Goal: Browse casually: Explore the website without a specific task or goal

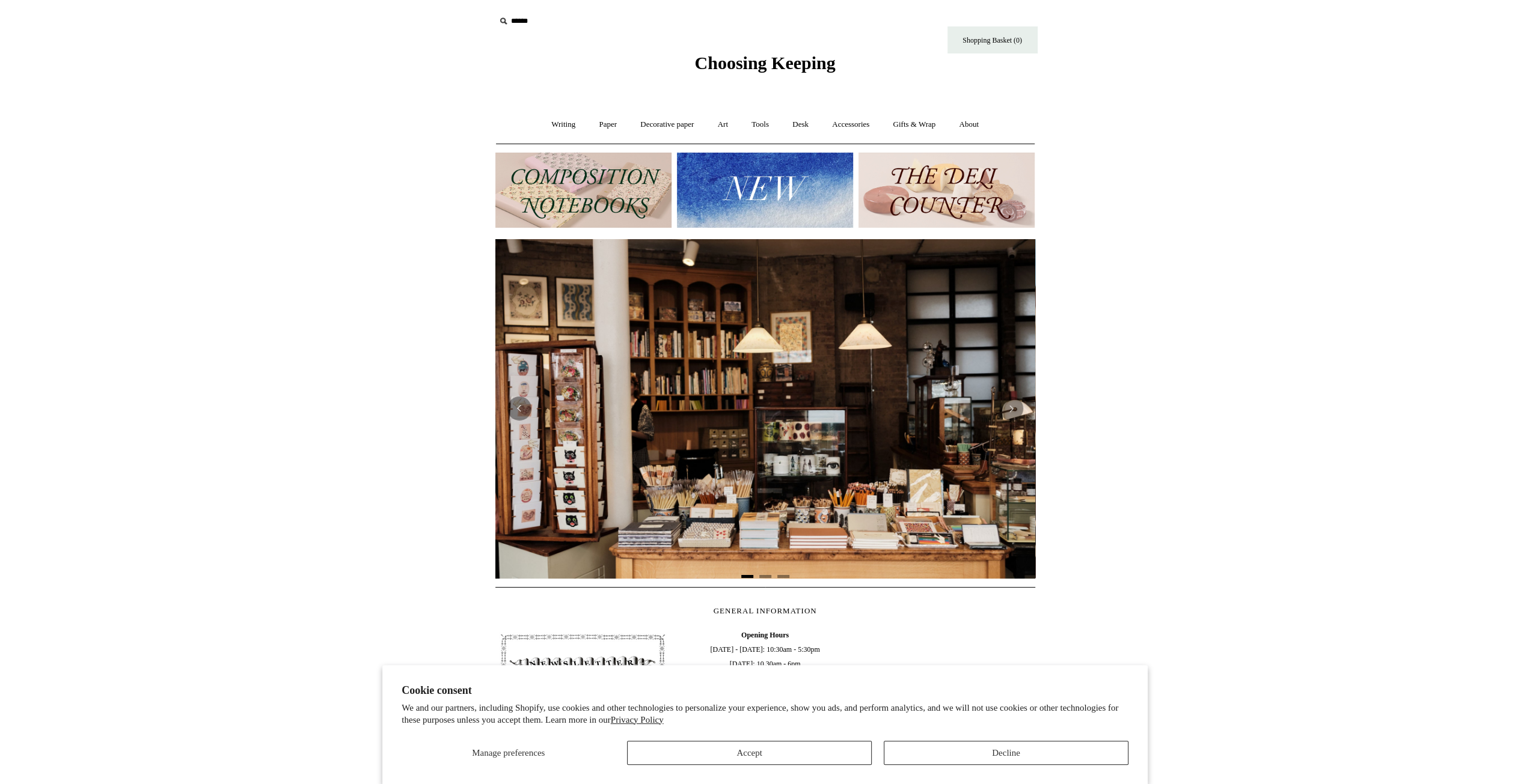
scroll to position [180, 0]
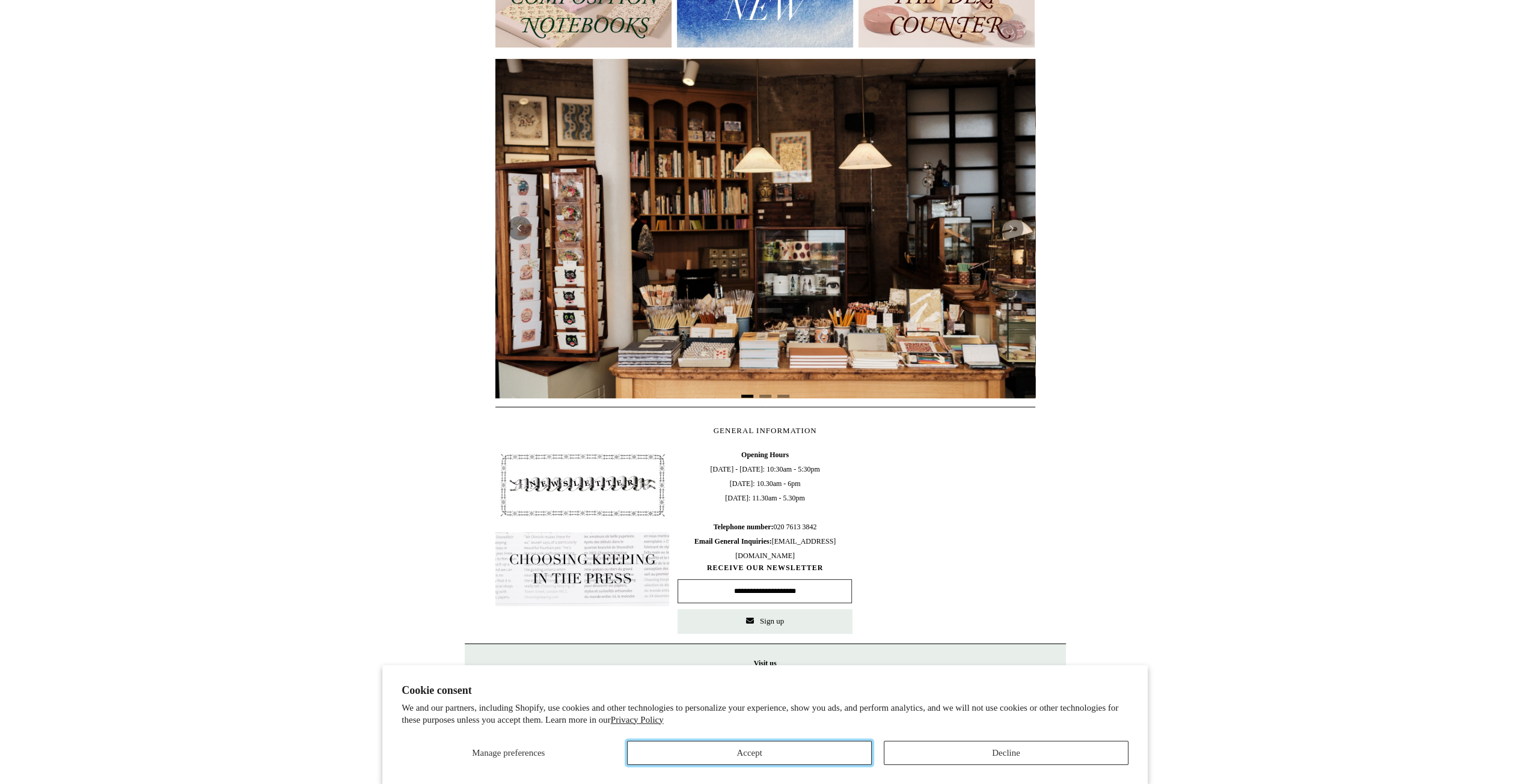
click at [738, 749] on button "Accept" at bounding box center [749, 753] width 245 height 24
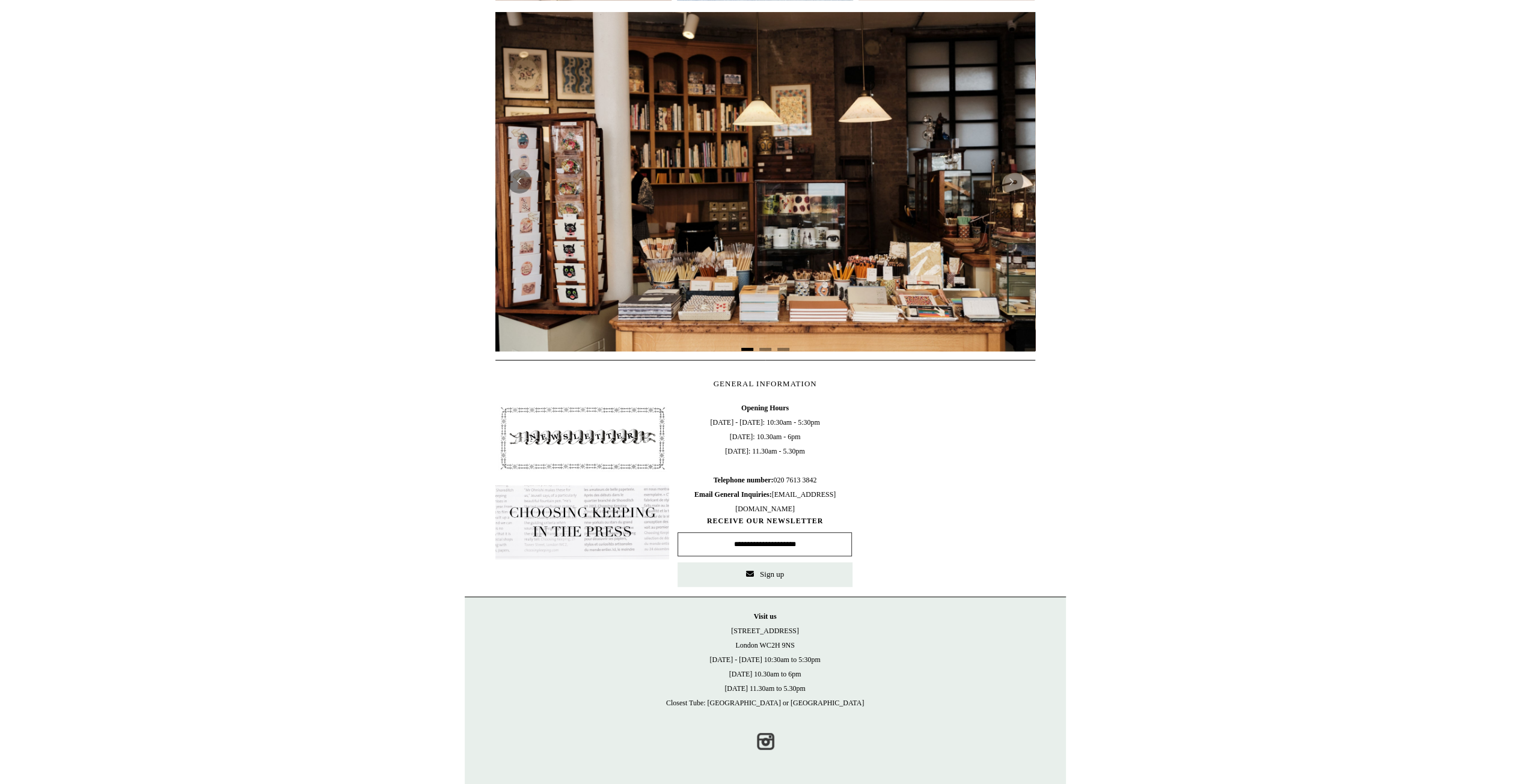
scroll to position [0, 0]
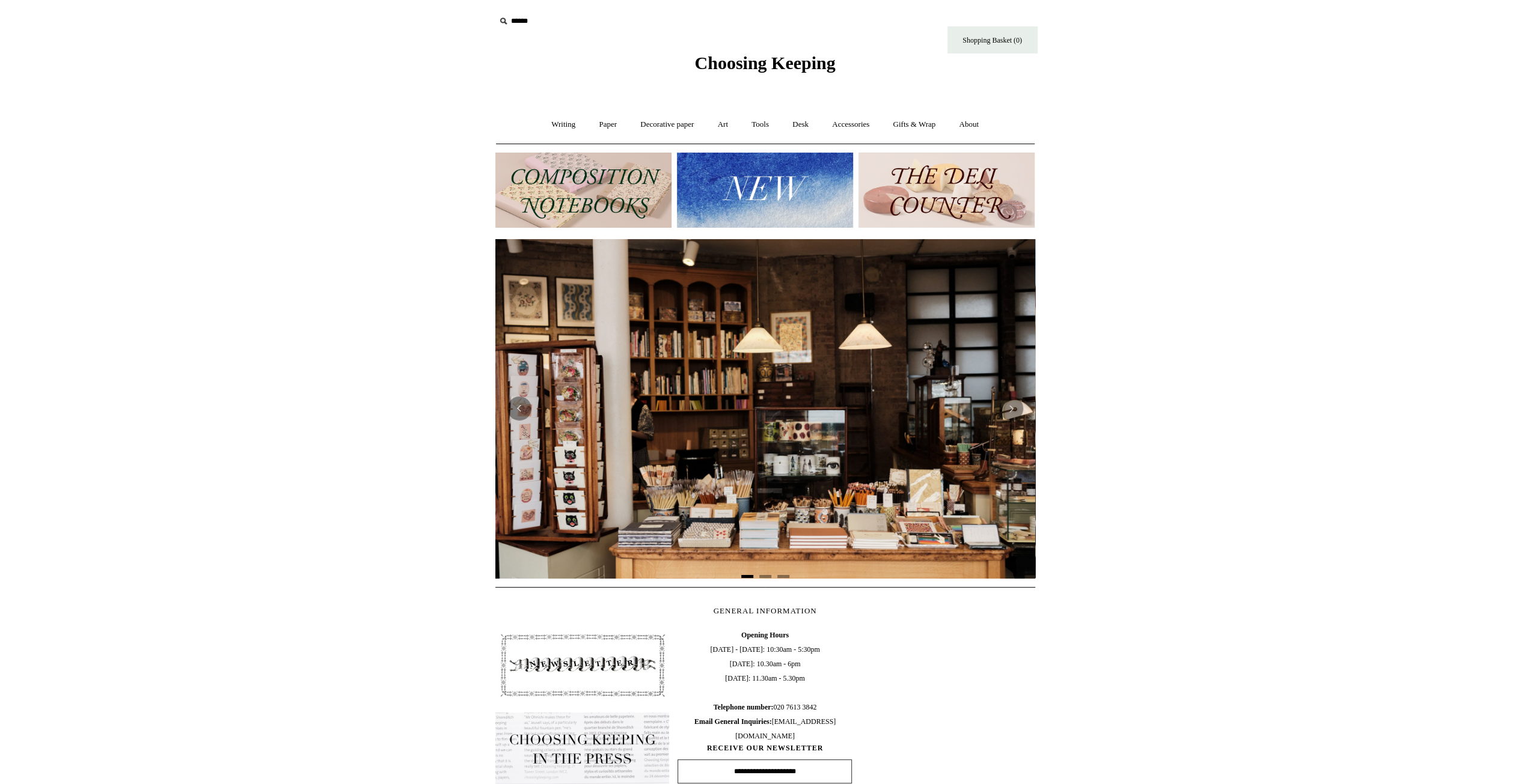
click at [592, 182] on img at bounding box center [583, 190] width 176 height 75
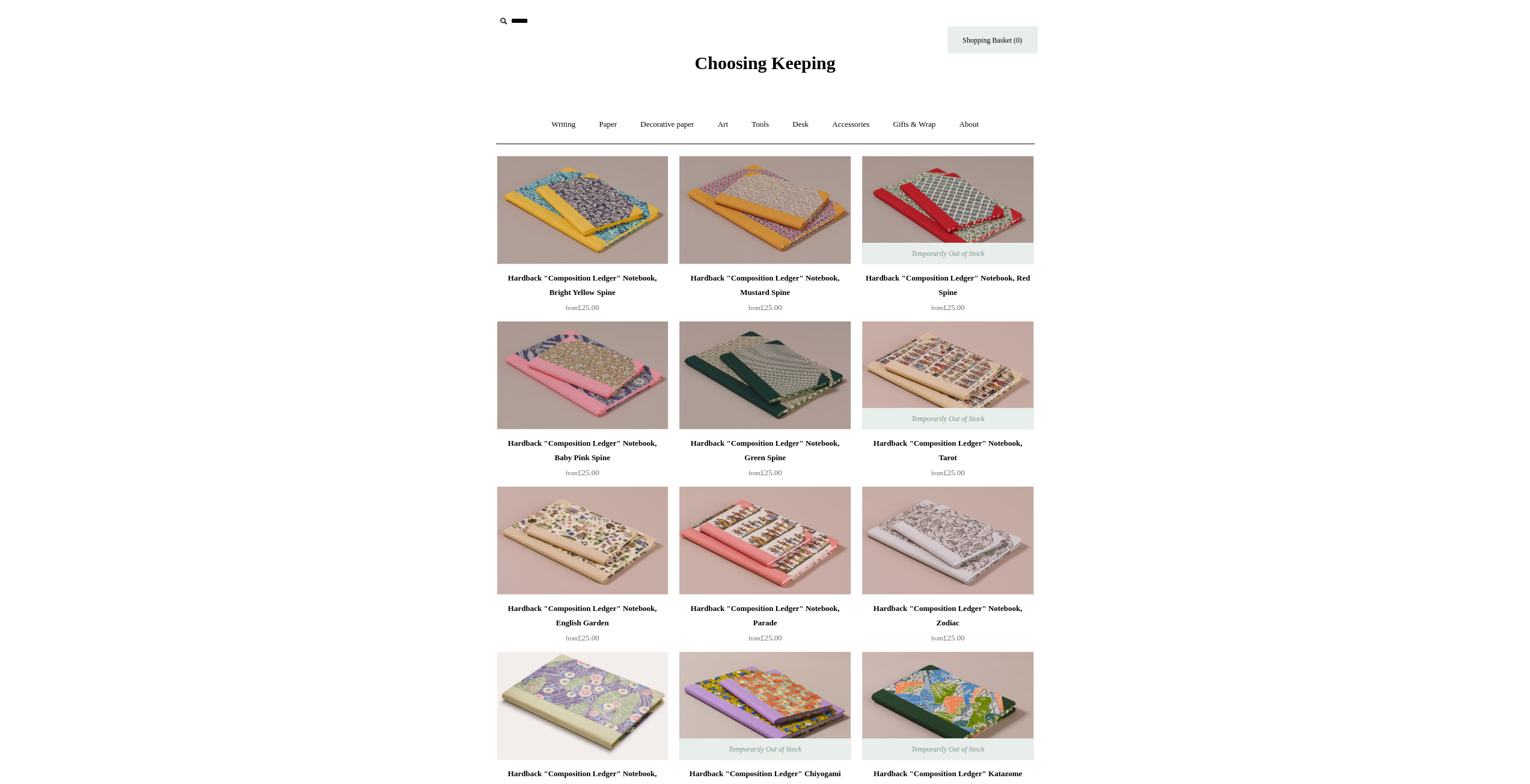
drag, startPoint x: 434, startPoint y: 437, endPoint x: 725, endPoint y: 146, distance: 411.5
click at [611, 128] on link "Paper +" at bounding box center [608, 125] width 40 height 32
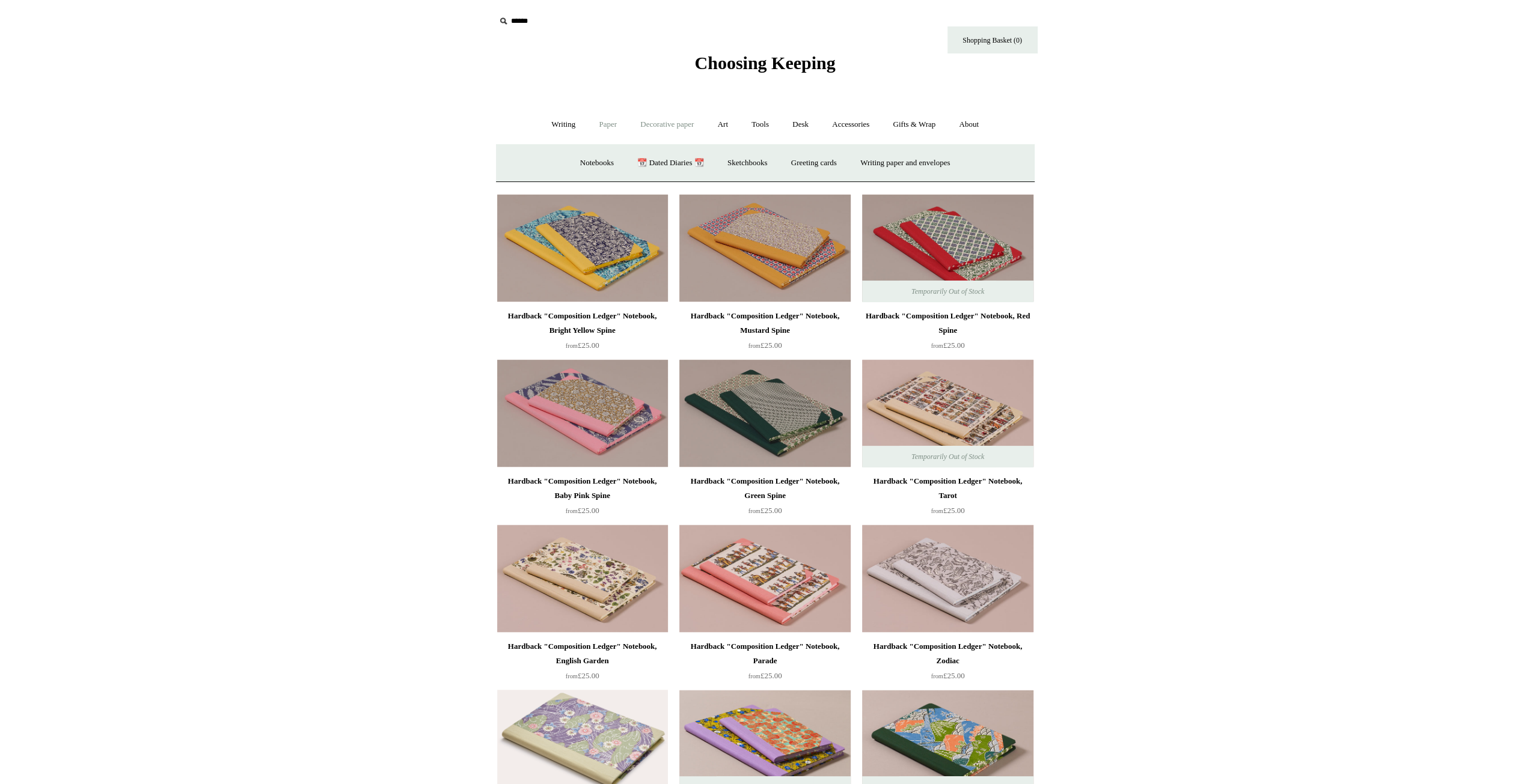
click at [680, 119] on link "Decorative paper +" at bounding box center [667, 125] width 75 height 32
click at [654, 157] on link "Wrapping & decoupage" at bounding box center [648, 163] width 96 height 32
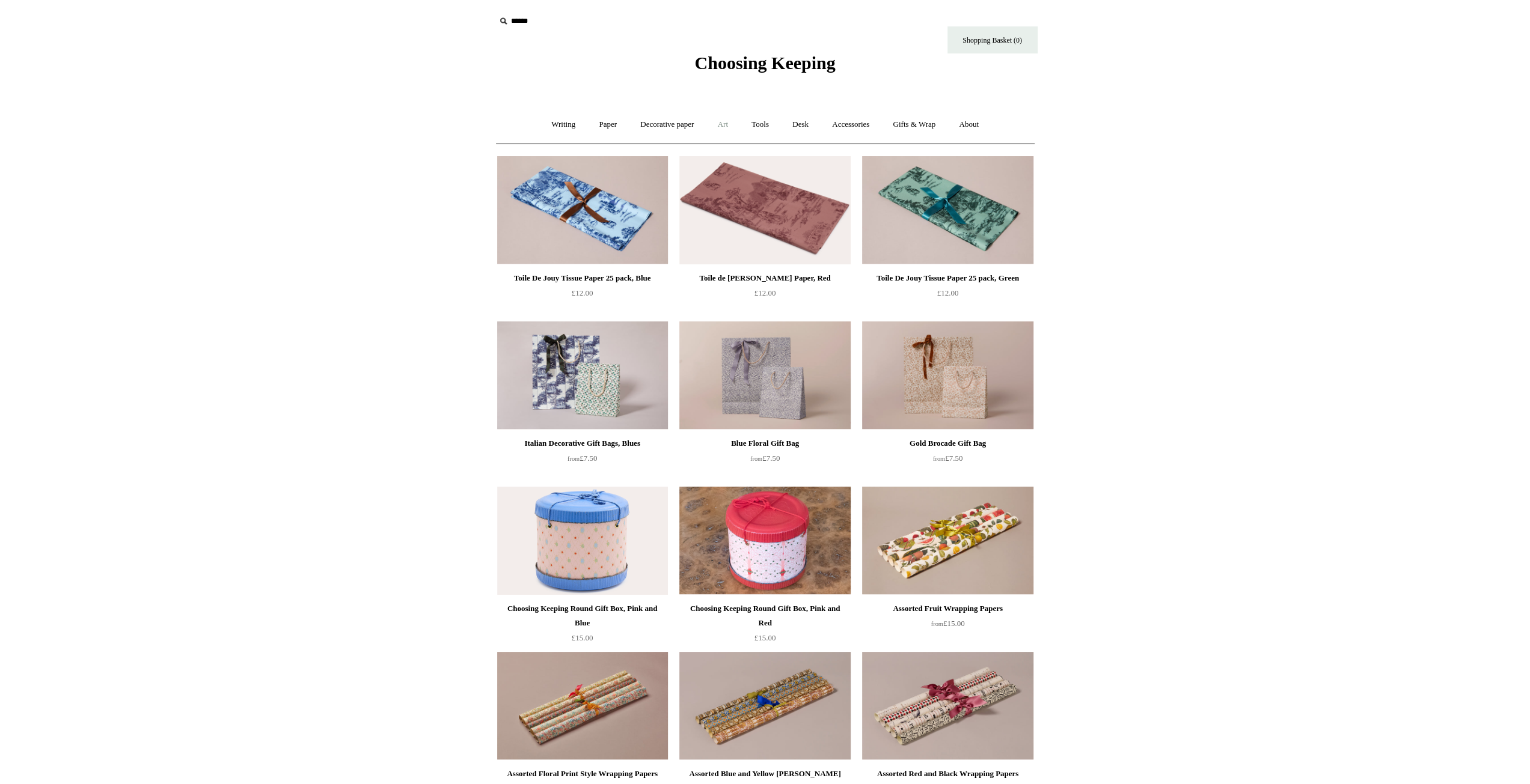
click at [723, 128] on link "Art +" at bounding box center [723, 125] width 32 height 32
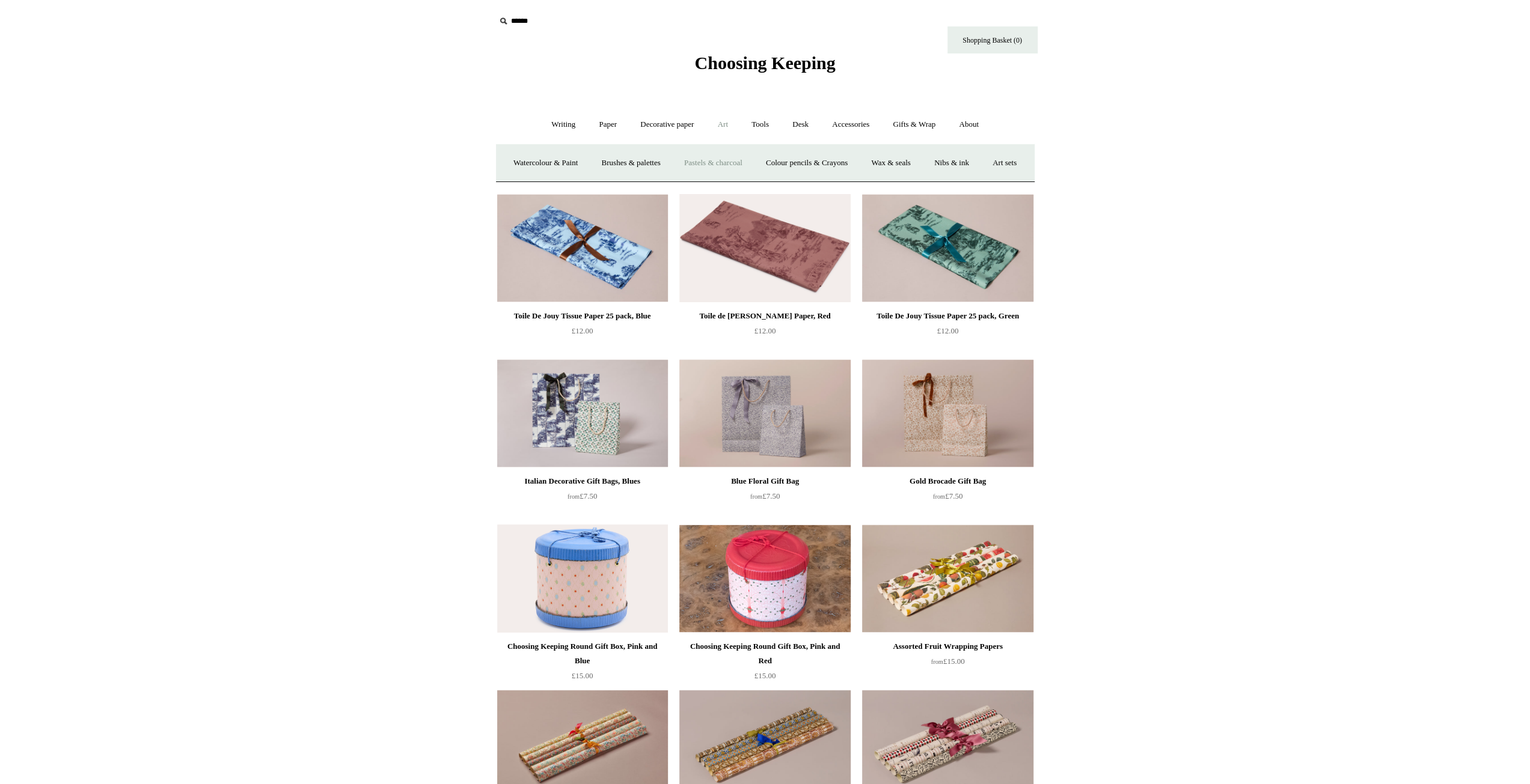
click at [728, 158] on link "Pastels & charcoal" at bounding box center [713, 163] width 80 height 32
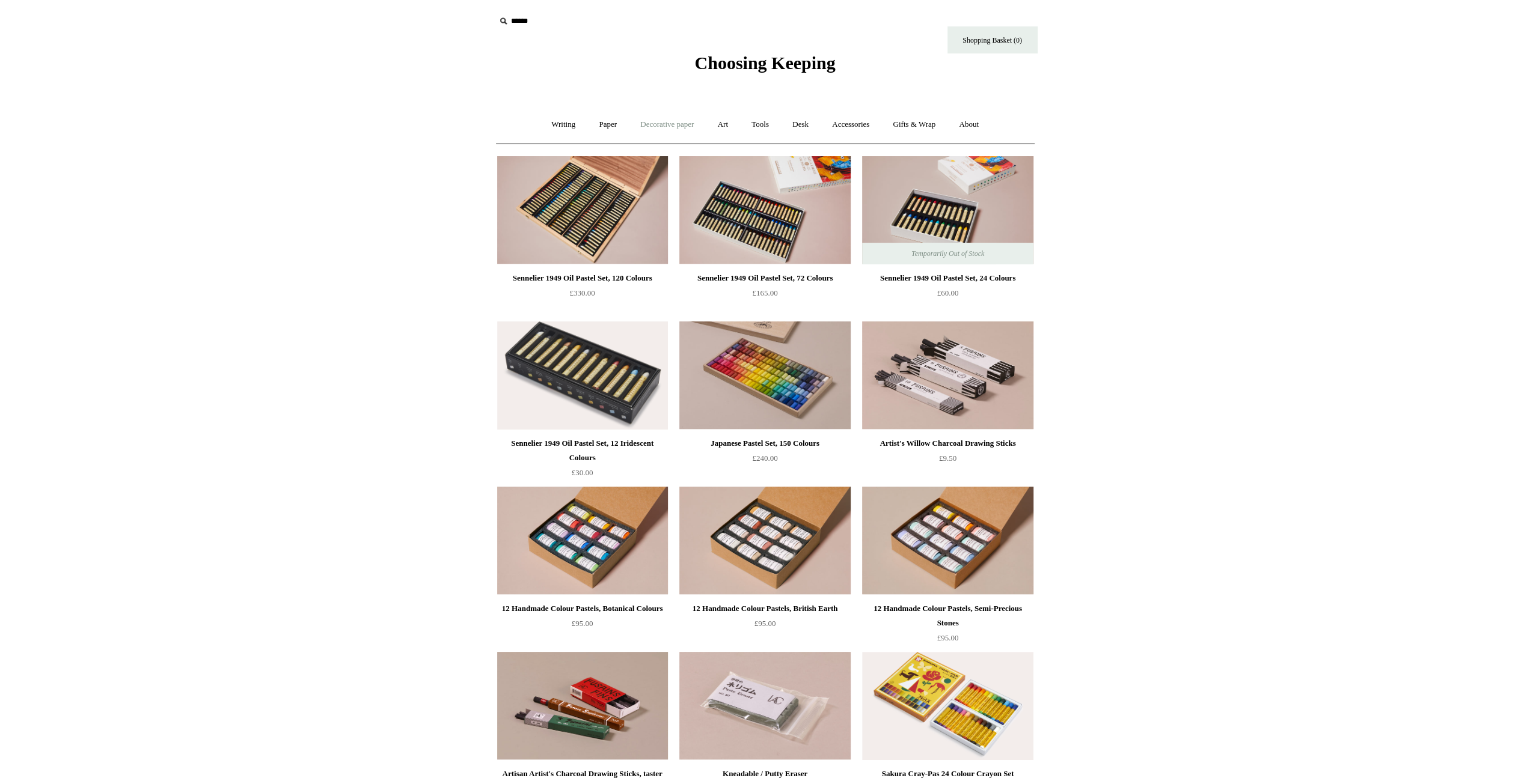
click at [655, 125] on link "Decorative paper +" at bounding box center [667, 125] width 75 height 32
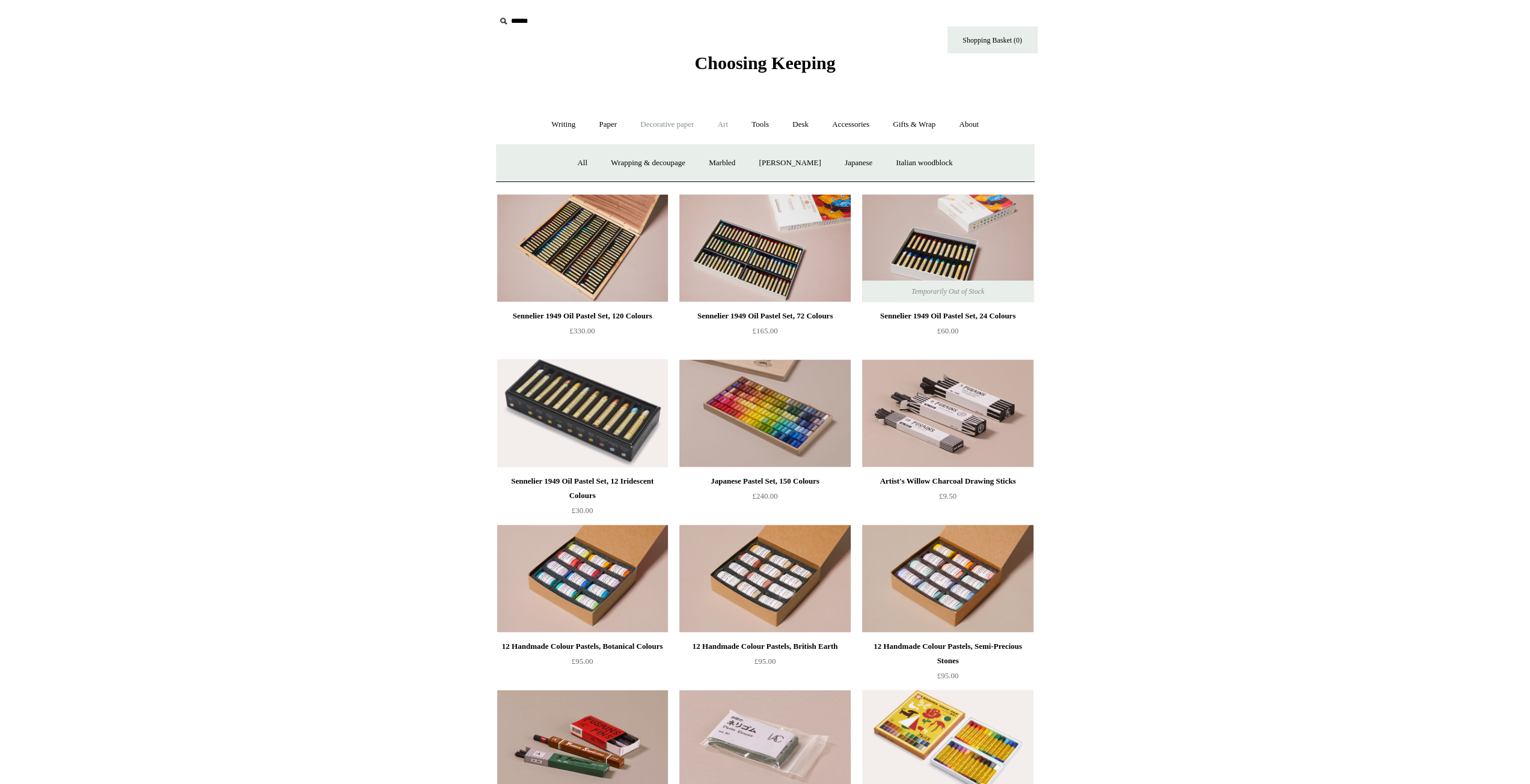
click at [714, 125] on link "Art +" at bounding box center [723, 125] width 32 height 32
click at [773, 129] on link "Tools +" at bounding box center [760, 125] width 39 height 32
click at [605, 125] on link "Paper +" at bounding box center [608, 125] width 40 height 32
click at [588, 159] on link "Notebooks +" at bounding box center [597, 163] width 55 height 32
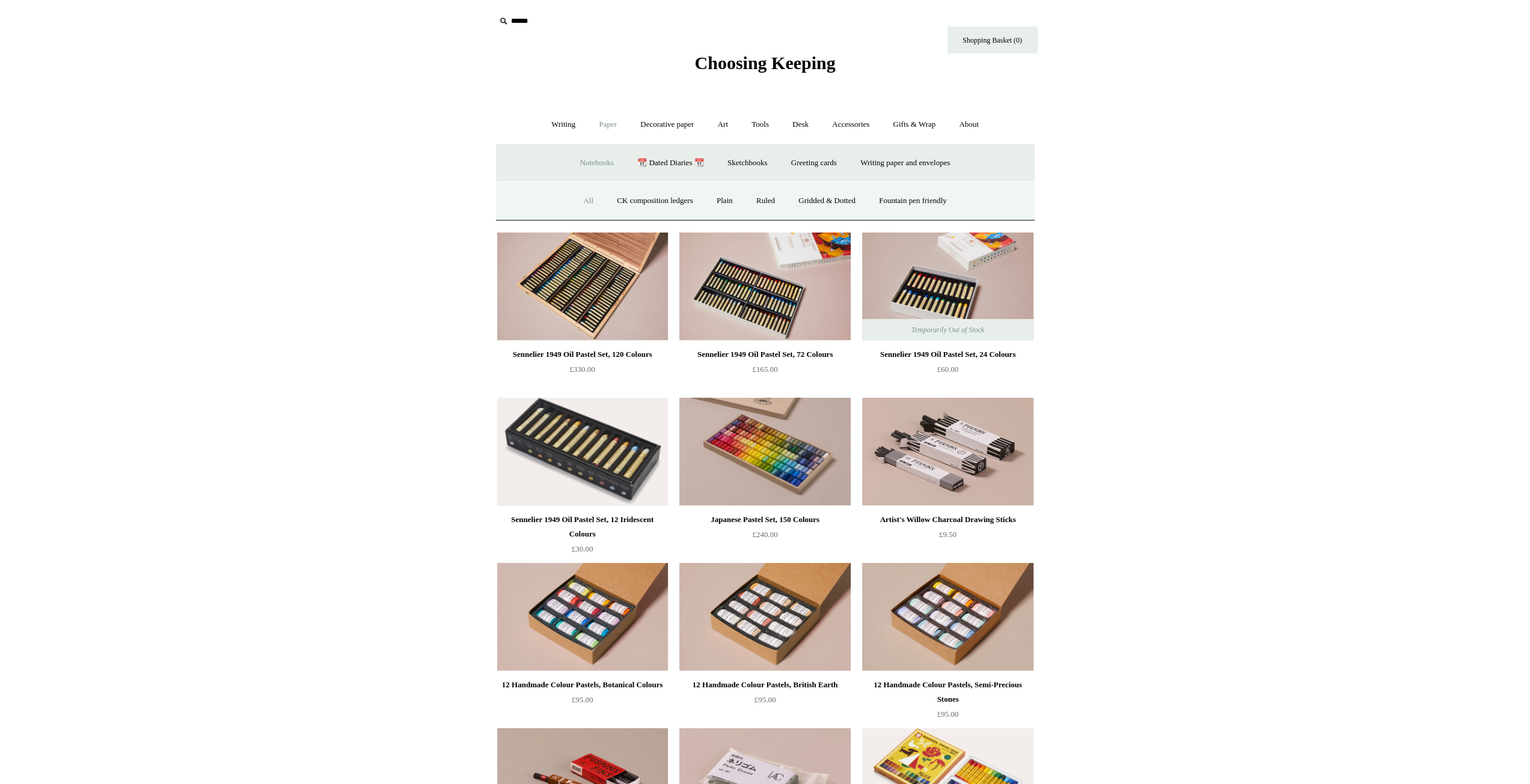
click at [581, 204] on link "All" at bounding box center [588, 201] width 32 height 32
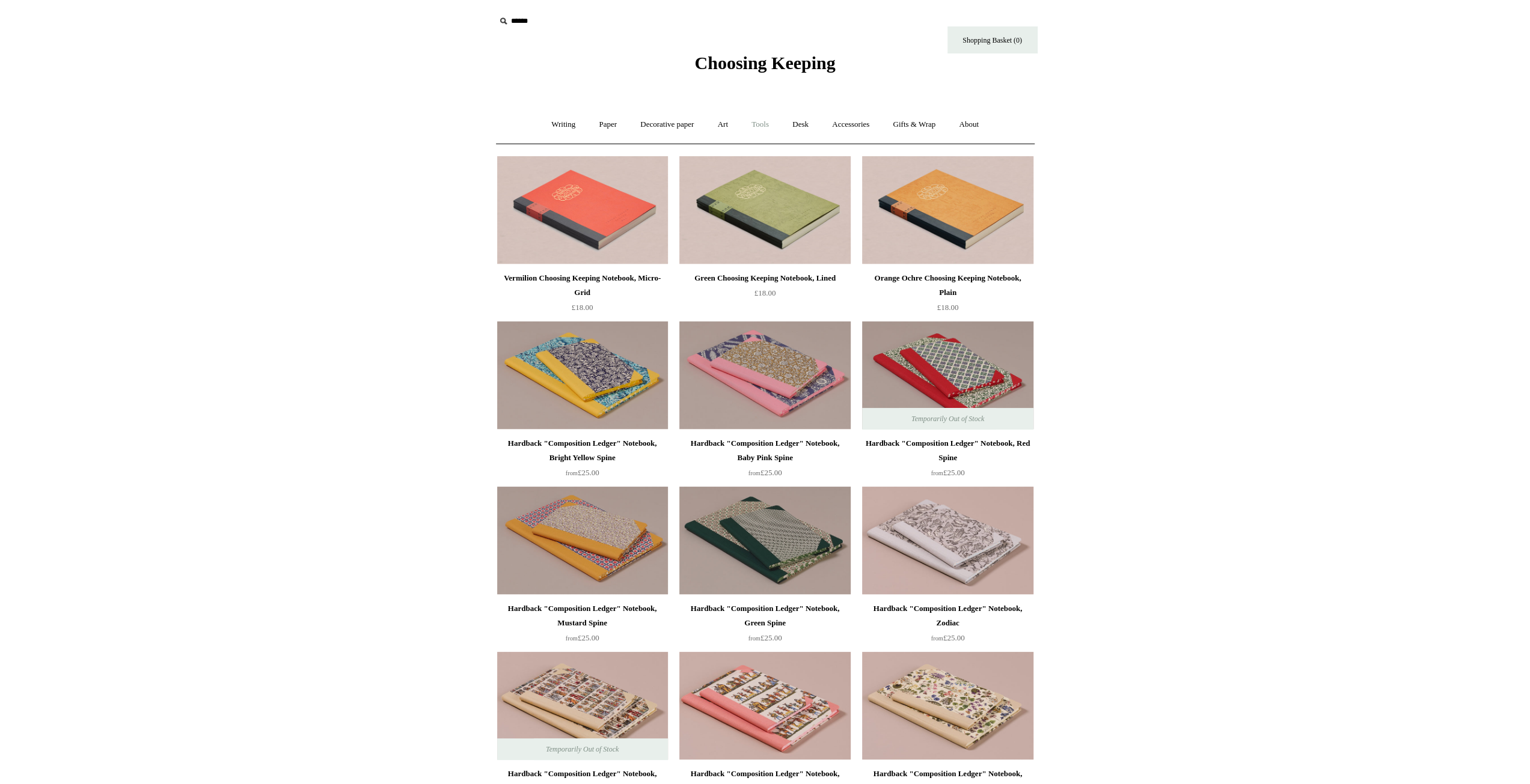
click at [768, 122] on link "Tools +" at bounding box center [760, 125] width 39 height 32
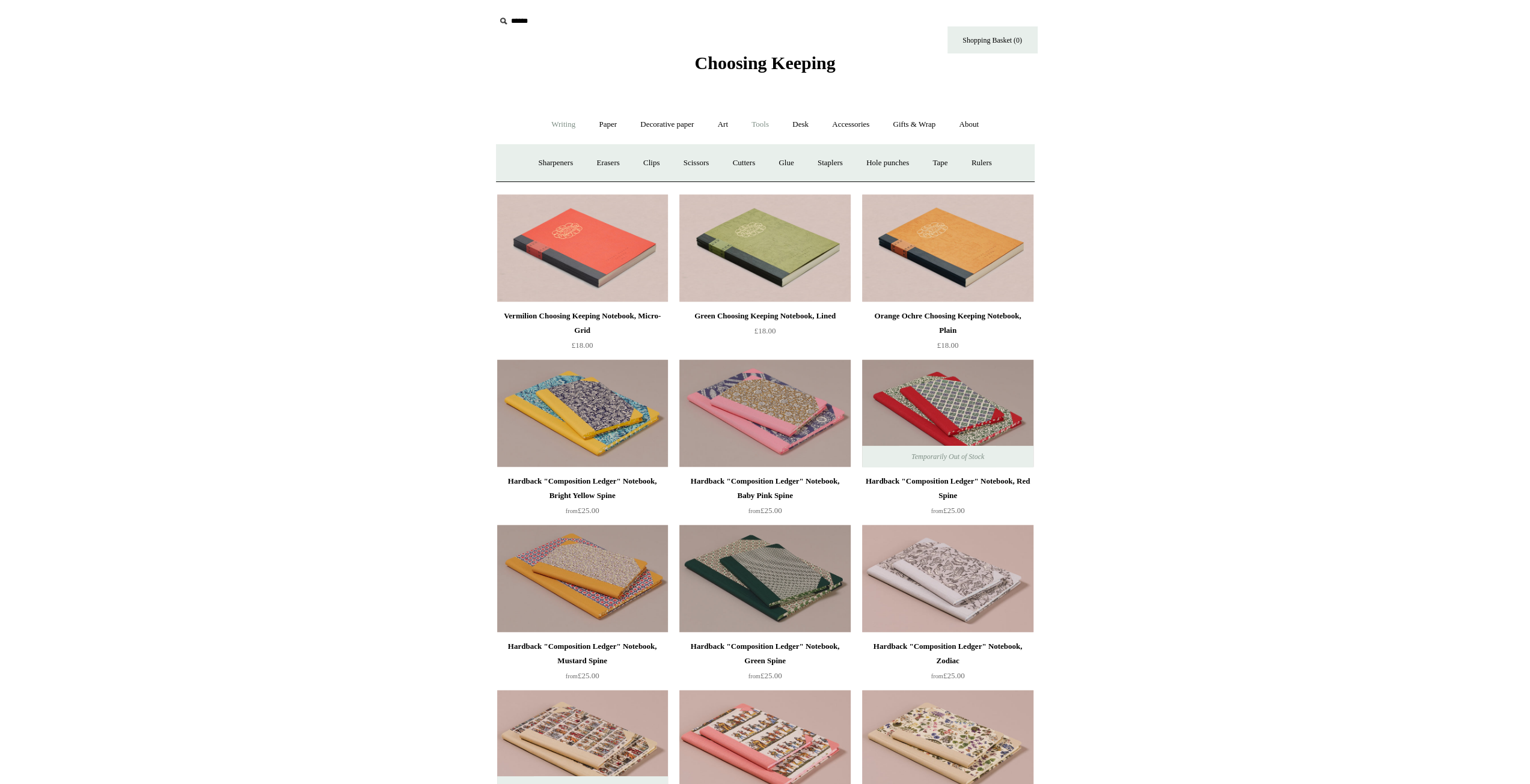
drag, startPoint x: 413, startPoint y: 371, endPoint x: 534, endPoint y: 115, distance: 283.2
click at [676, 128] on link "Decorative paper +" at bounding box center [667, 125] width 75 height 32
click at [724, 122] on link "Art +" at bounding box center [723, 125] width 32 height 32
click at [724, 122] on link "Art -" at bounding box center [723, 125] width 32 height 32
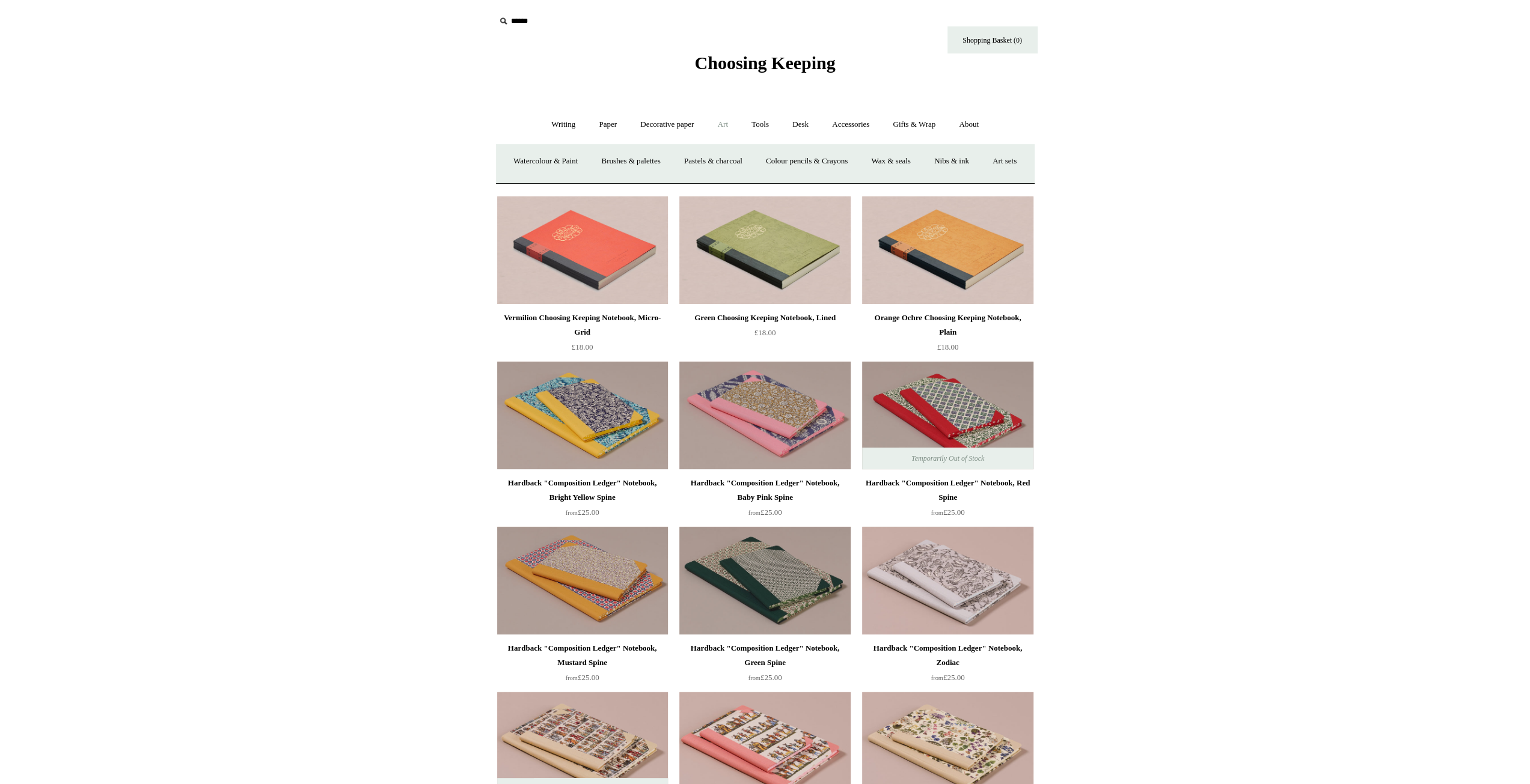
click at [724, 122] on link "Art +" at bounding box center [723, 125] width 32 height 32
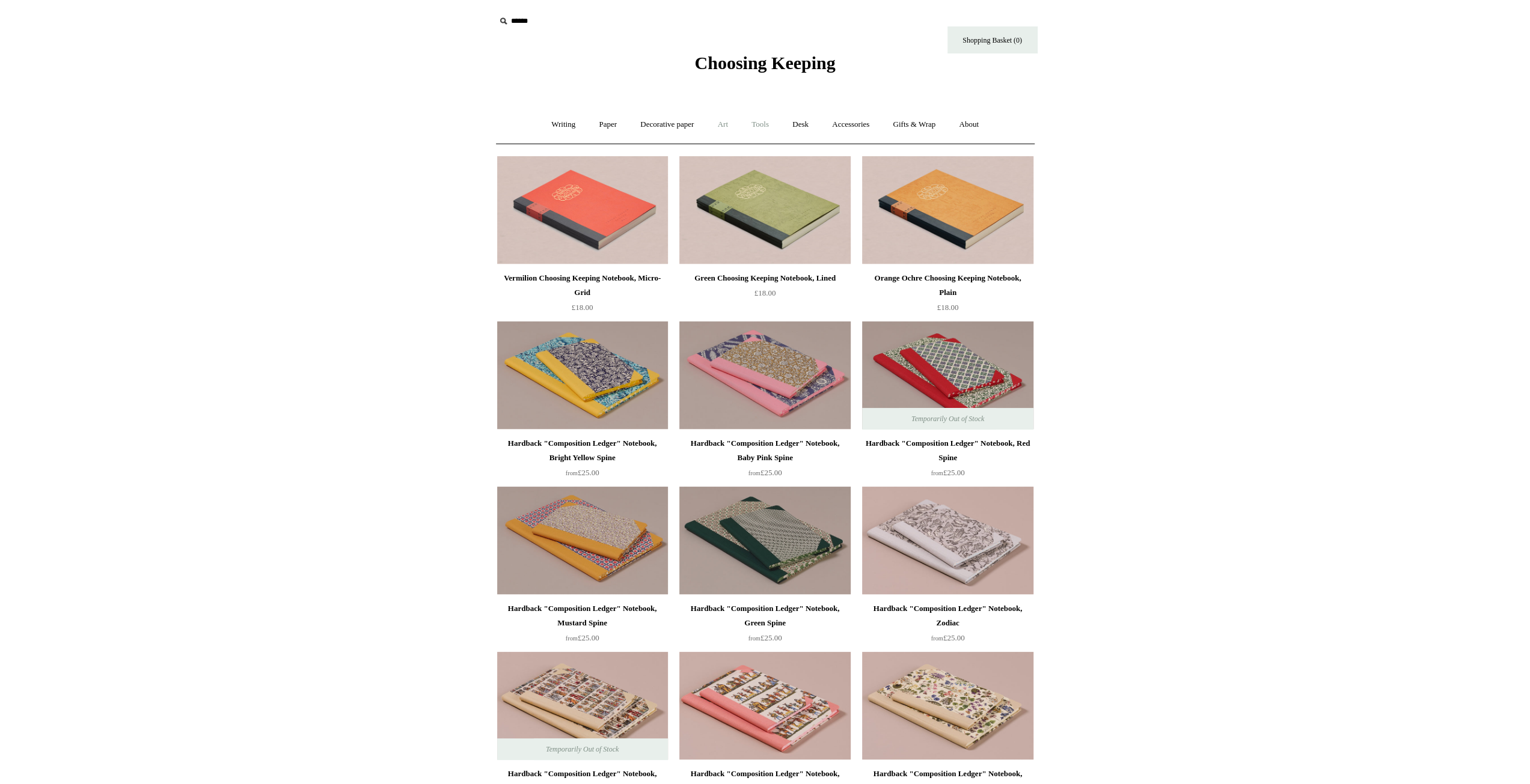
click at [749, 129] on link "Tools +" at bounding box center [760, 125] width 39 height 32
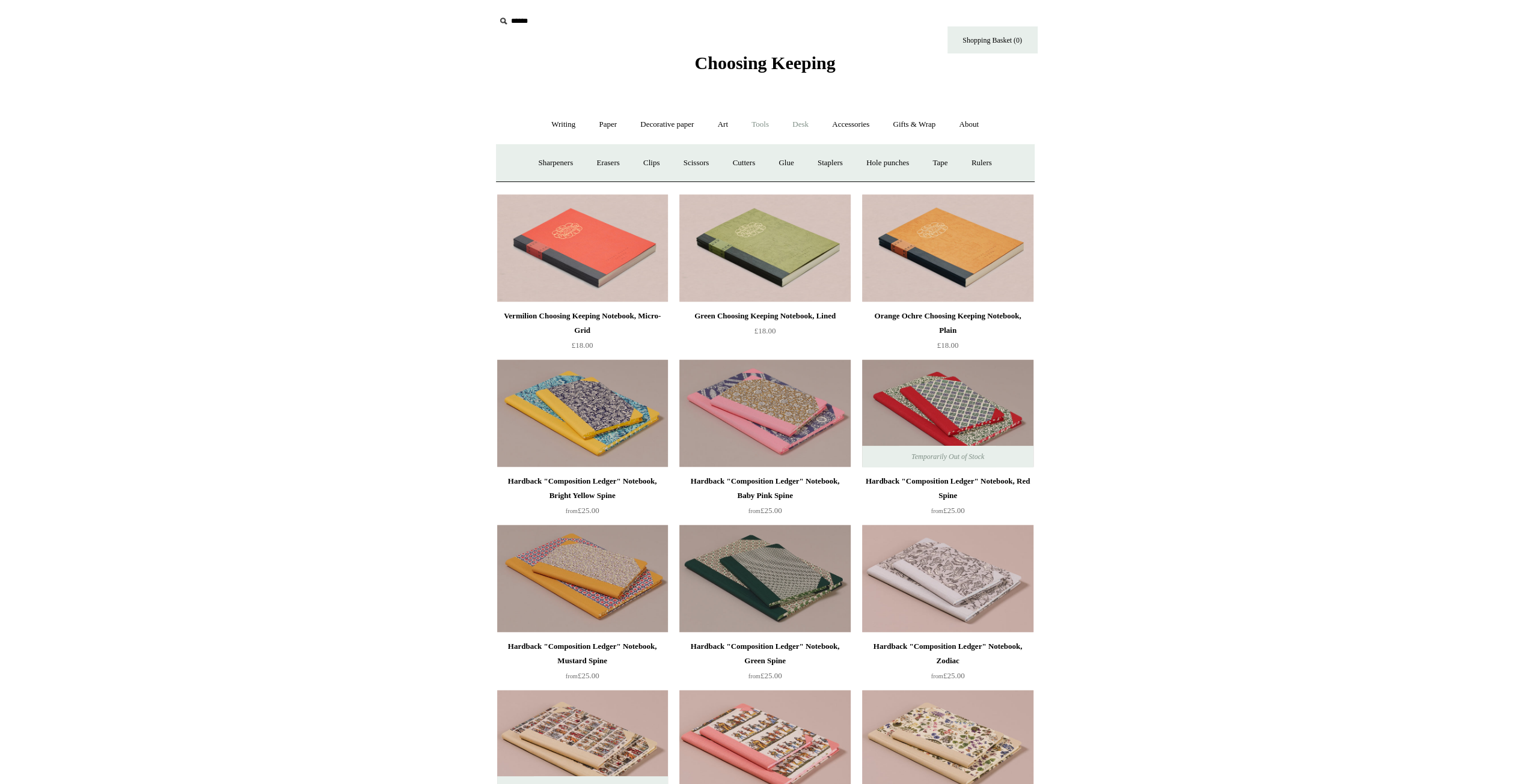
click at [813, 125] on link "Desk +" at bounding box center [800, 125] width 38 height 32
click at [677, 168] on link "Boxes & archiving" at bounding box center [688, 163] width 80 height 32
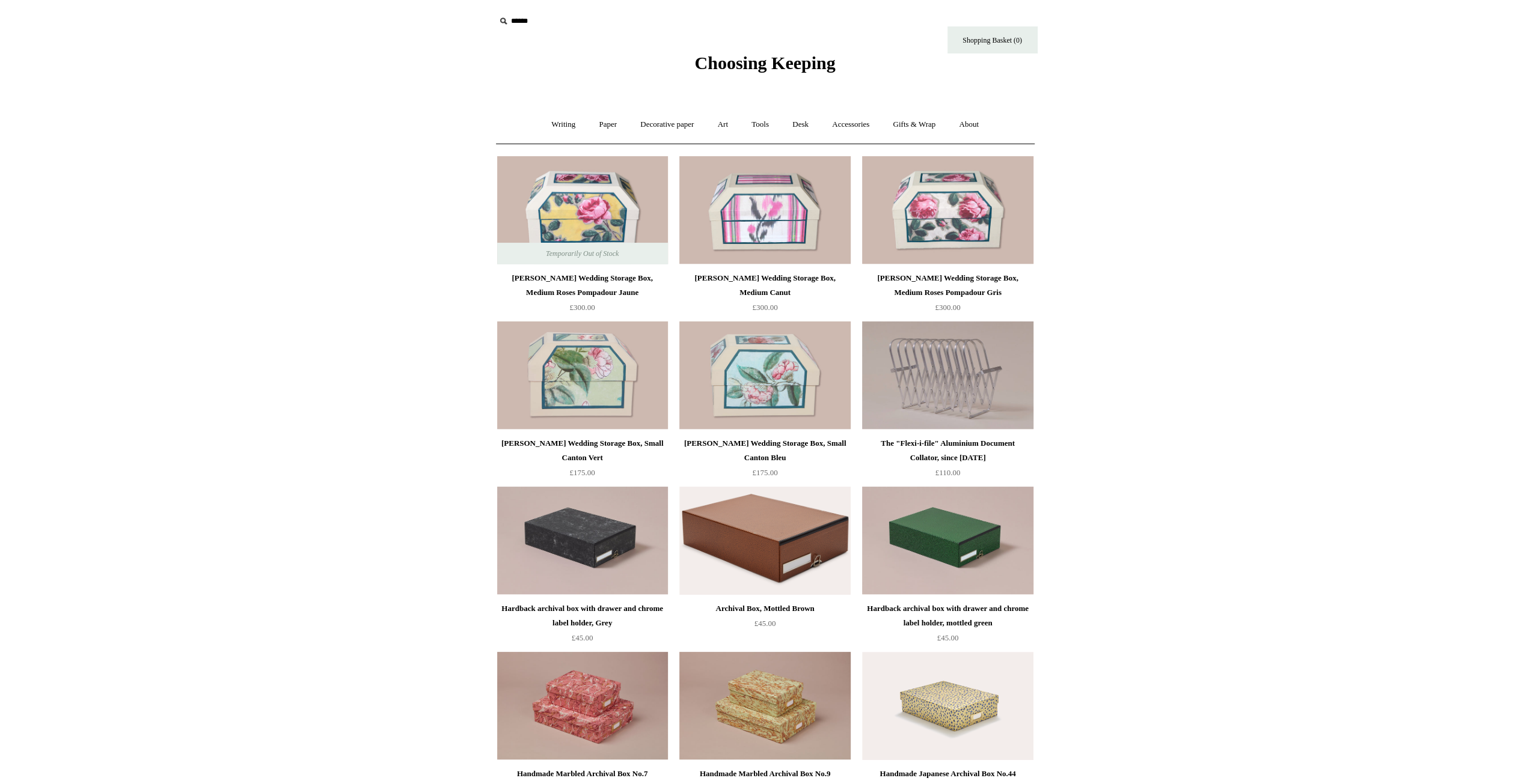
drag, startPoint x: 363, startPoint y: 268, endPoint x: 470, endPoint y: -21, distance: 308.2
click at [797, 124] on link "Desk +" at bounding box center [800, 125] width 38 height 32
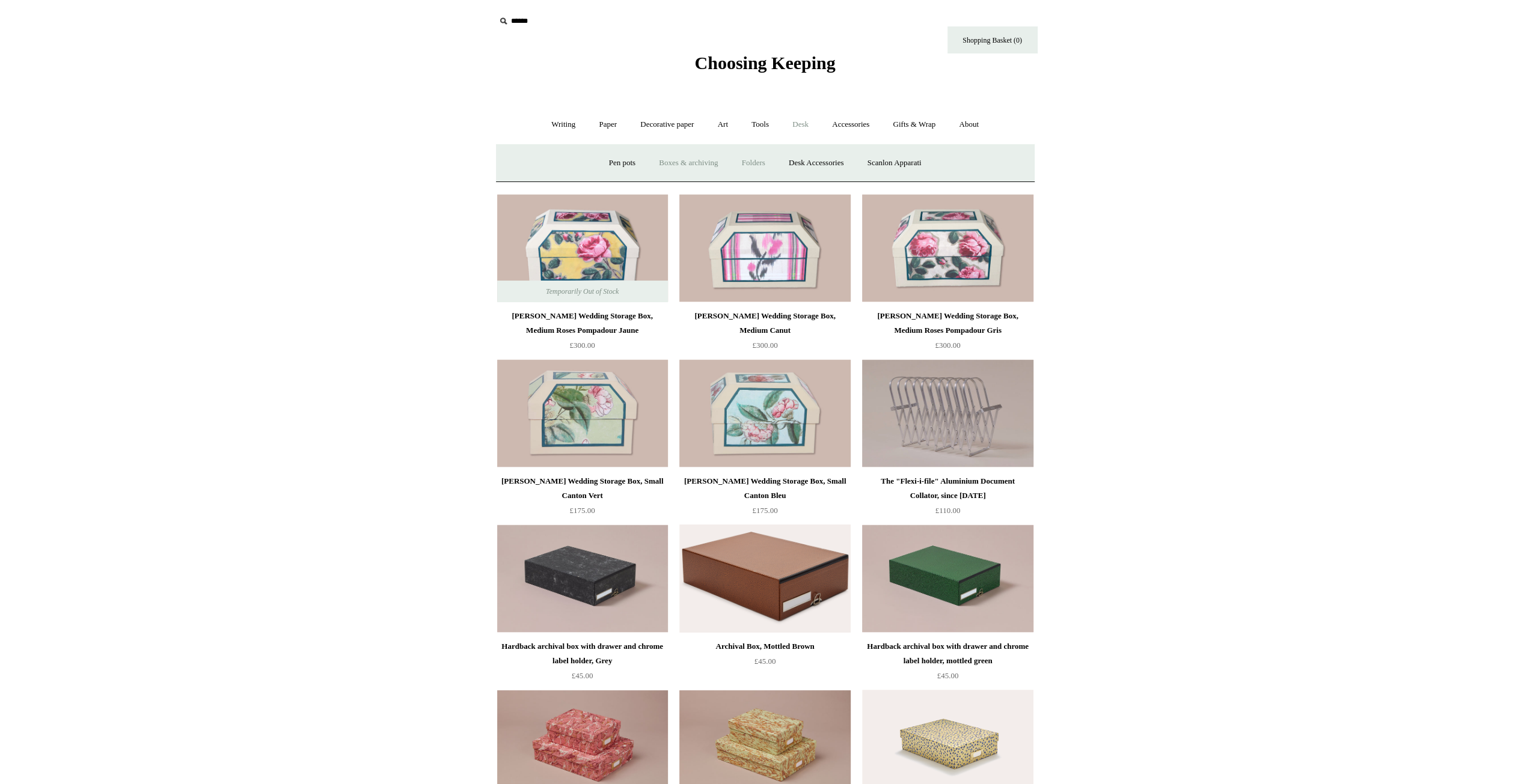
click at [755, 160] on link "Folders" at bounding box center [753, 163] width 45 height 32
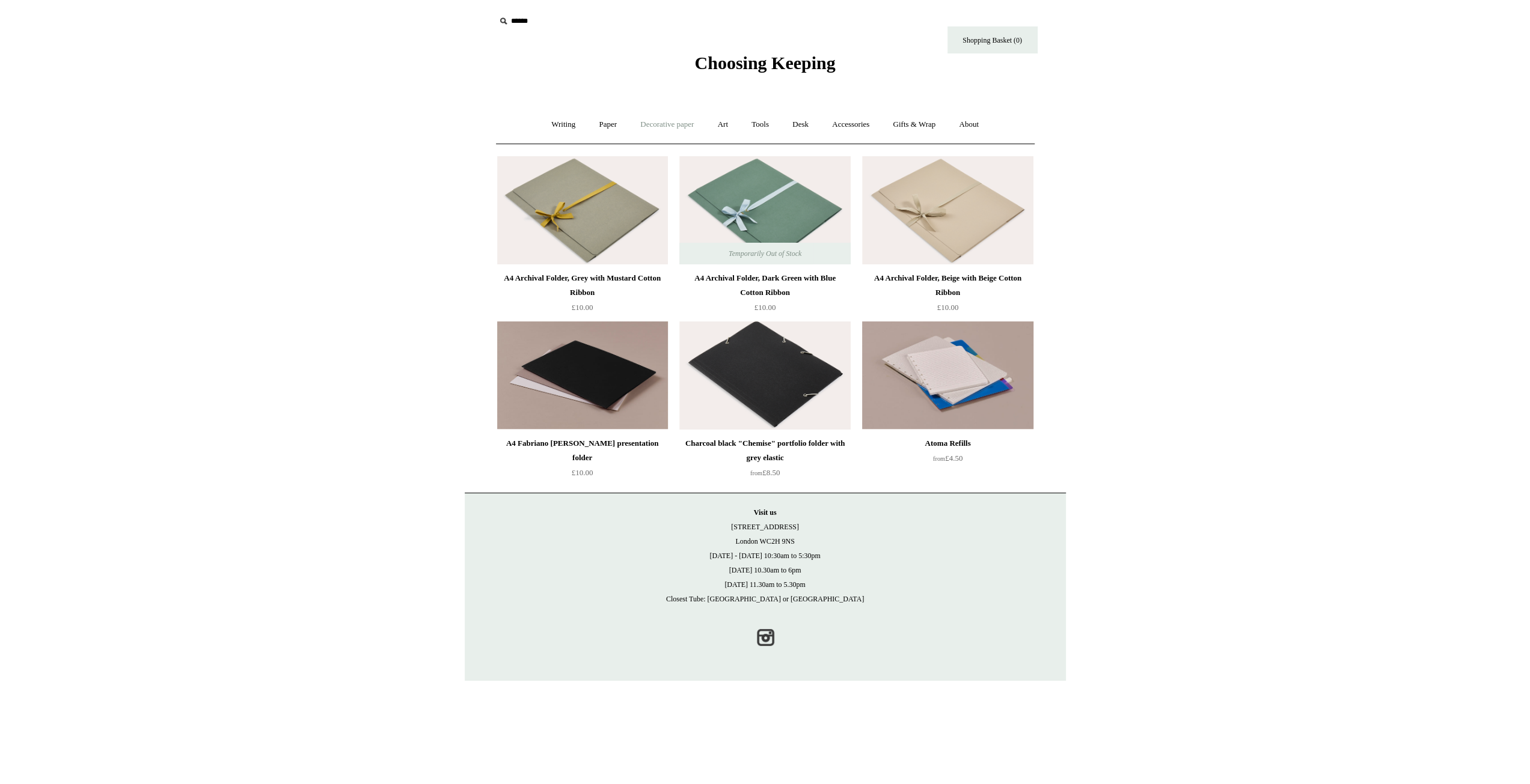
click at [655, 125] on link "Decorative paper +" at bounding box center [667, 125] width 75 height 32
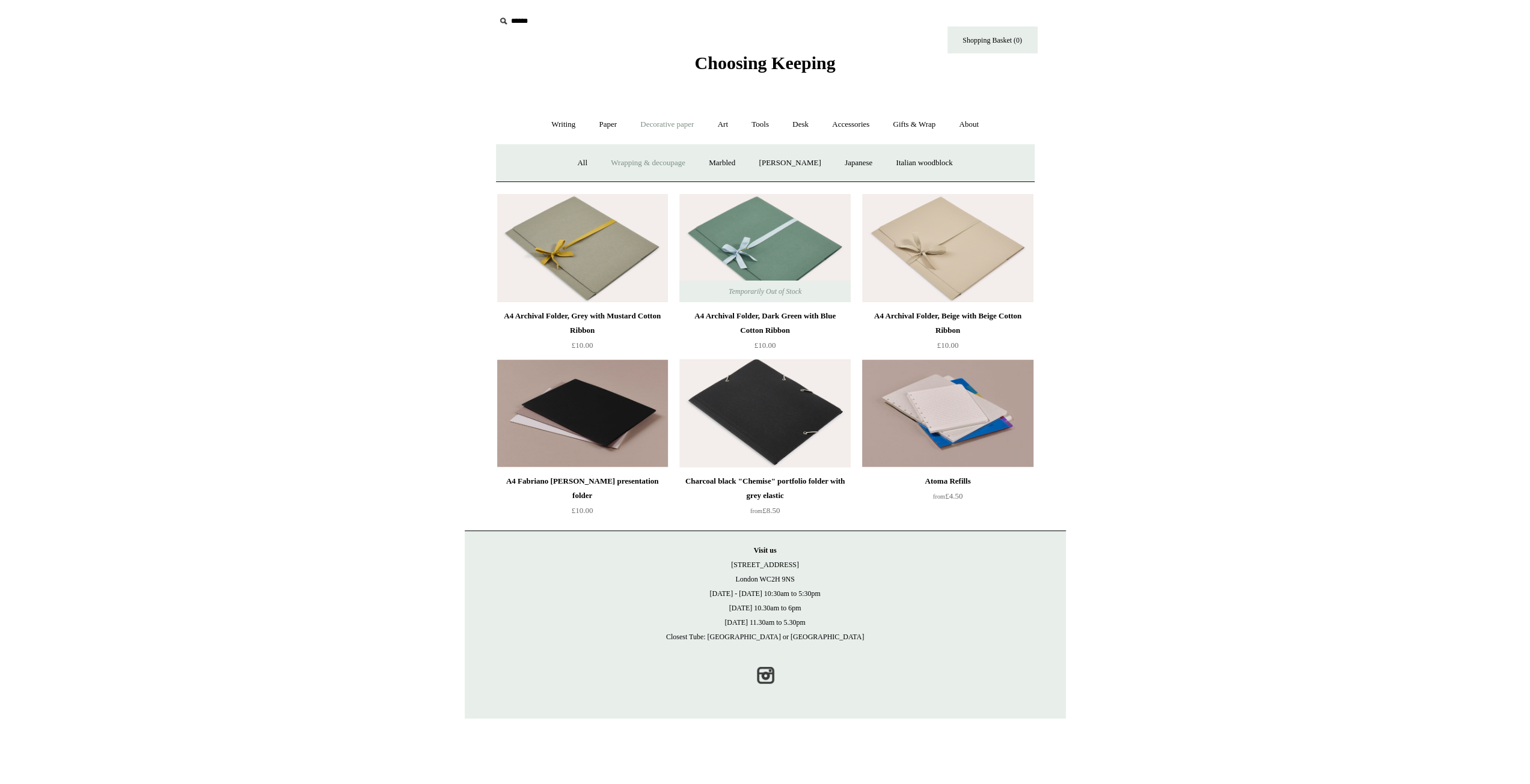
click at [618, 171] on link "Wrapping & decoupage" at bounding box center [648, 163] width 96 height 32
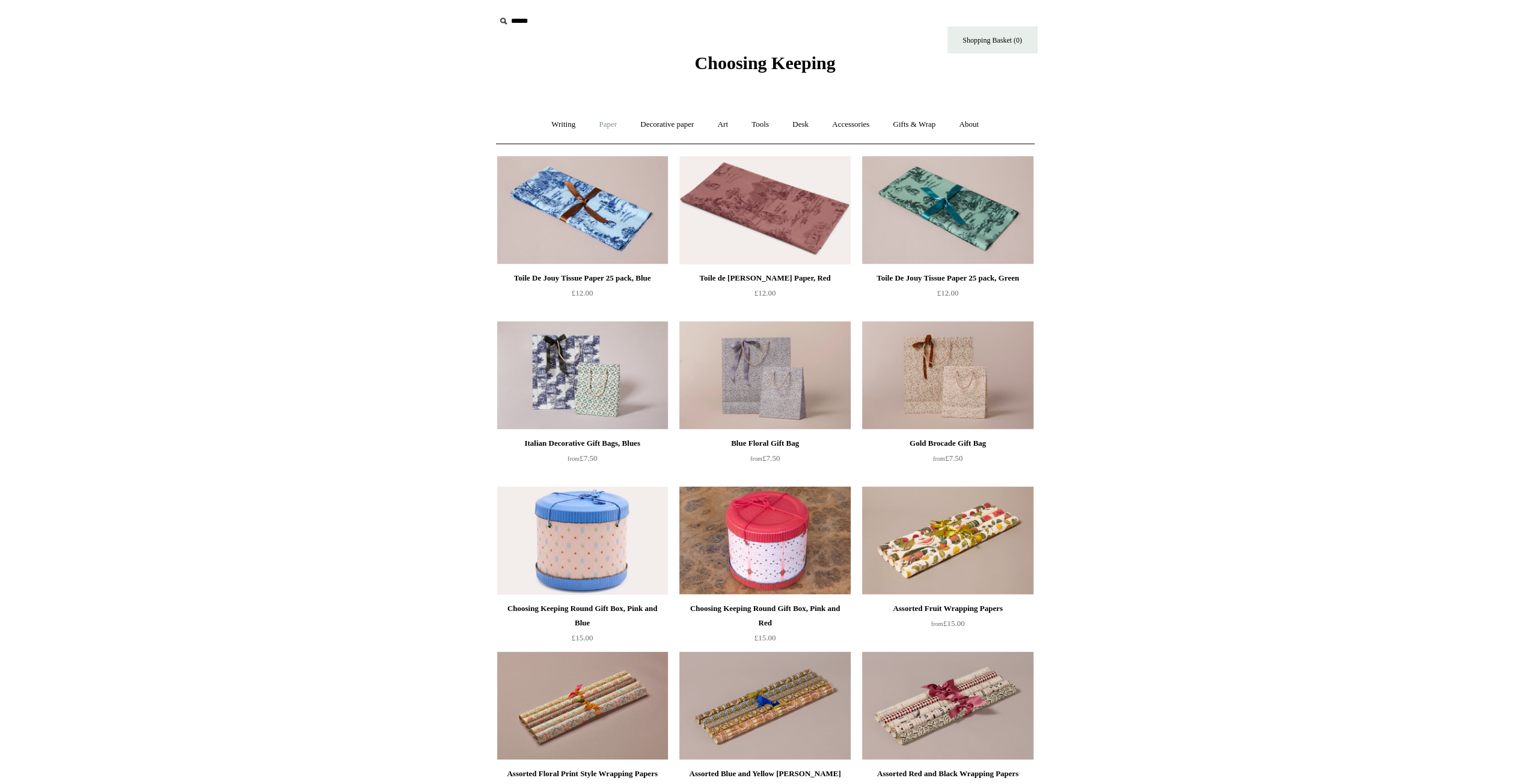
click at [605, 119] on link "Paper +" at bounding box center [608, 125] width 40 height 32
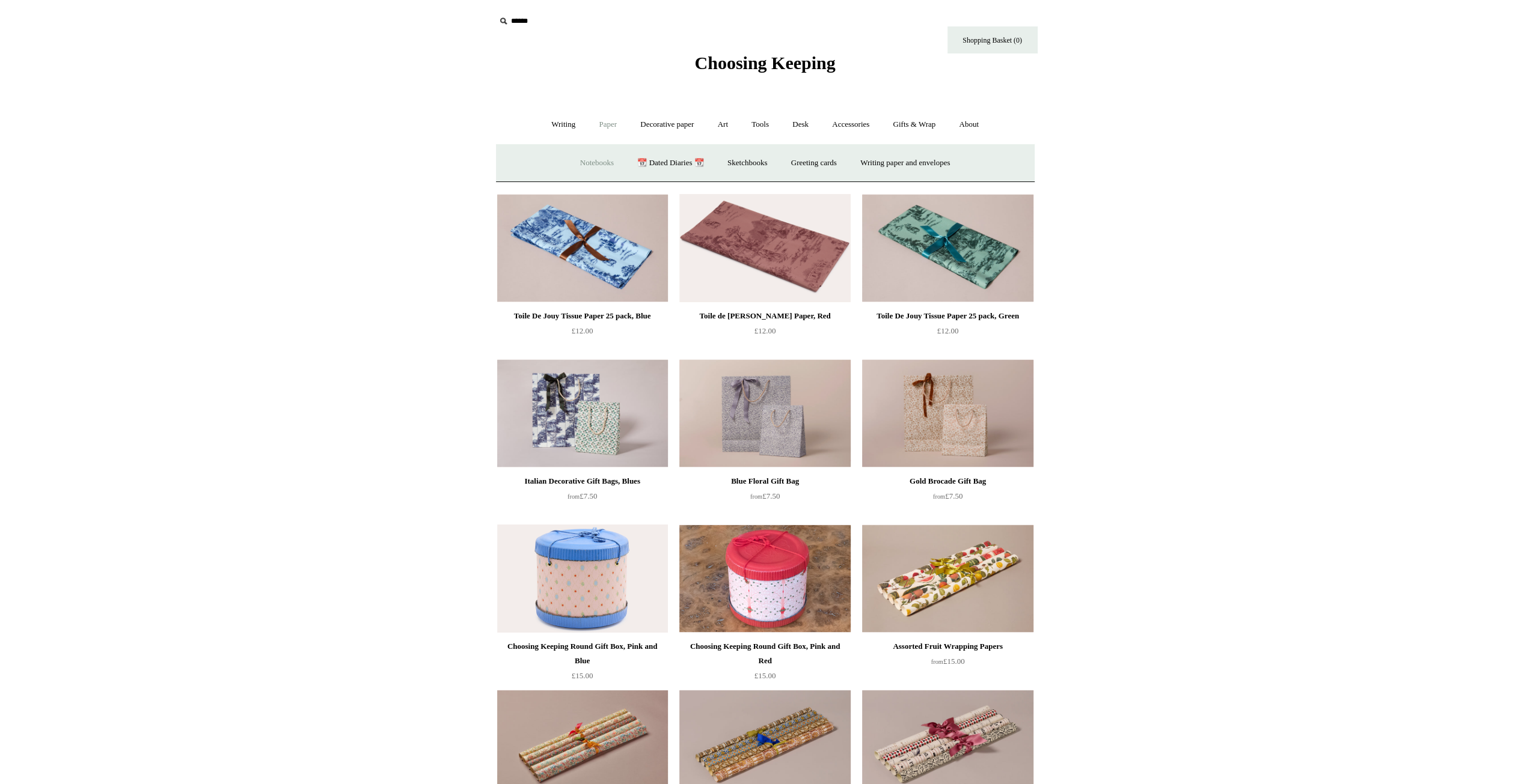
click at [589, 168] on link "Notebooks +" at bounding box center [597, 163] width 55 height 32
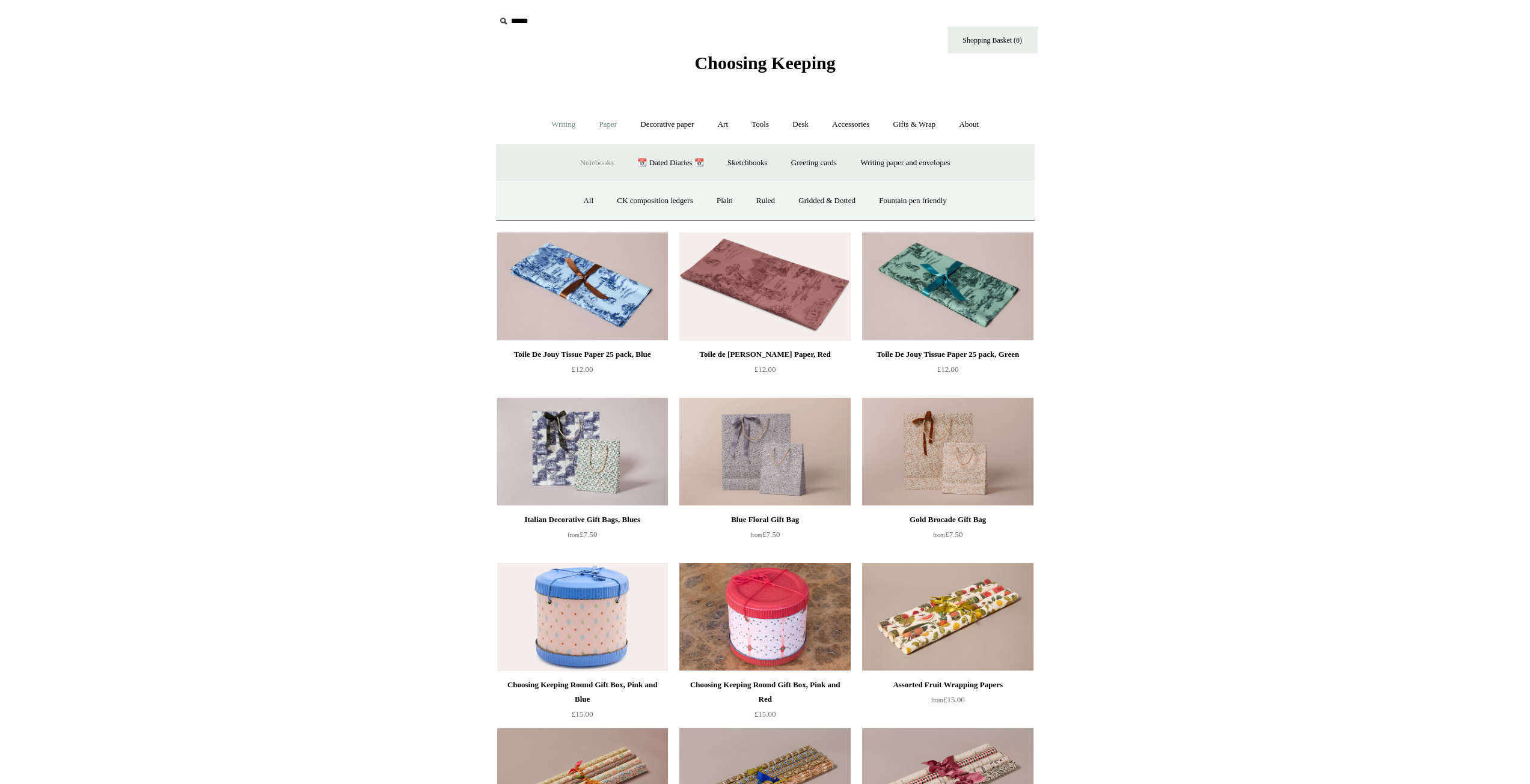
click at [544, 133] on link "Writing +" at bounding box center [563, 125] width 46 height 32
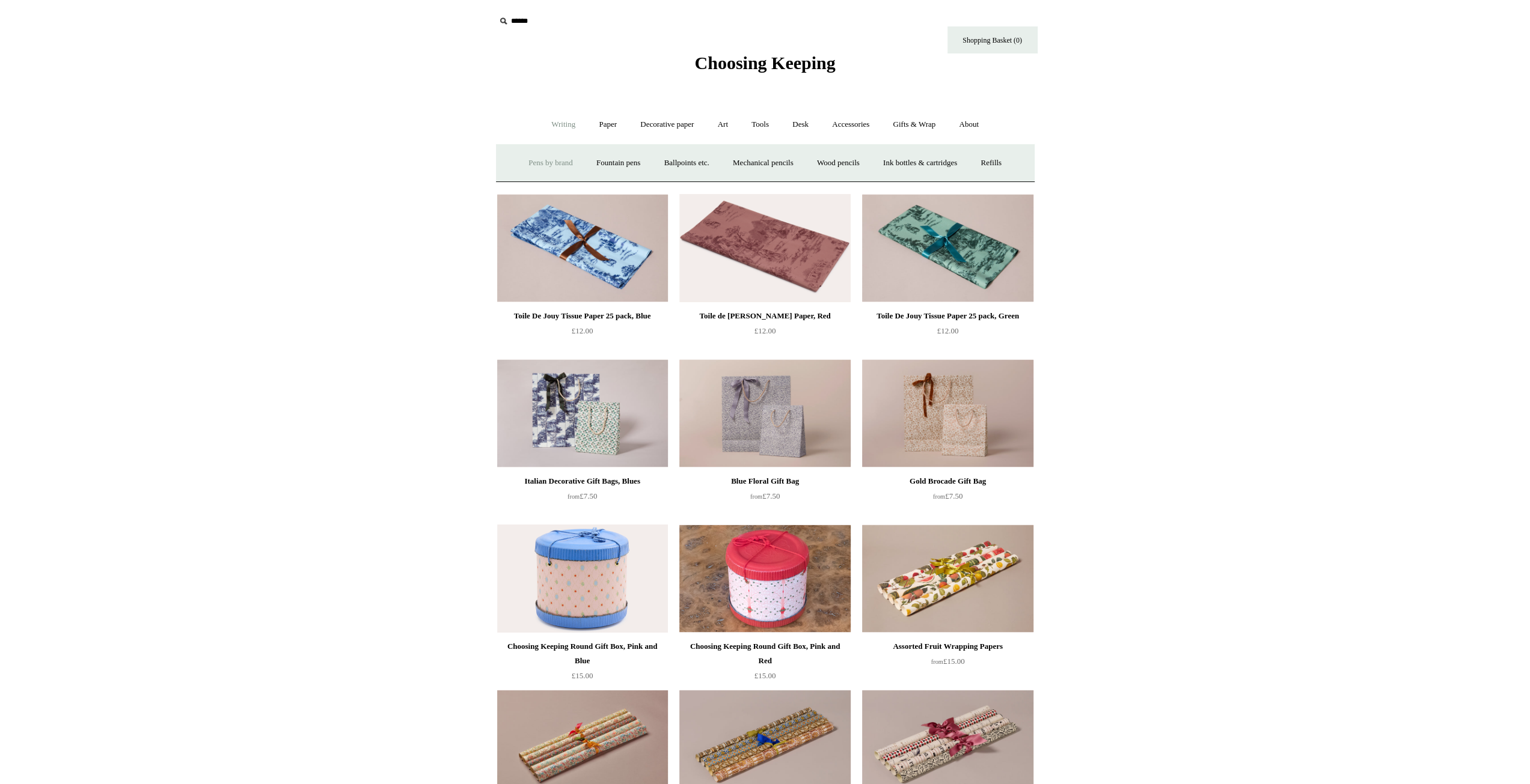
click at [540, 168] on link "Pens by brand +" at bounding box center [550, 163] width 66 height 32
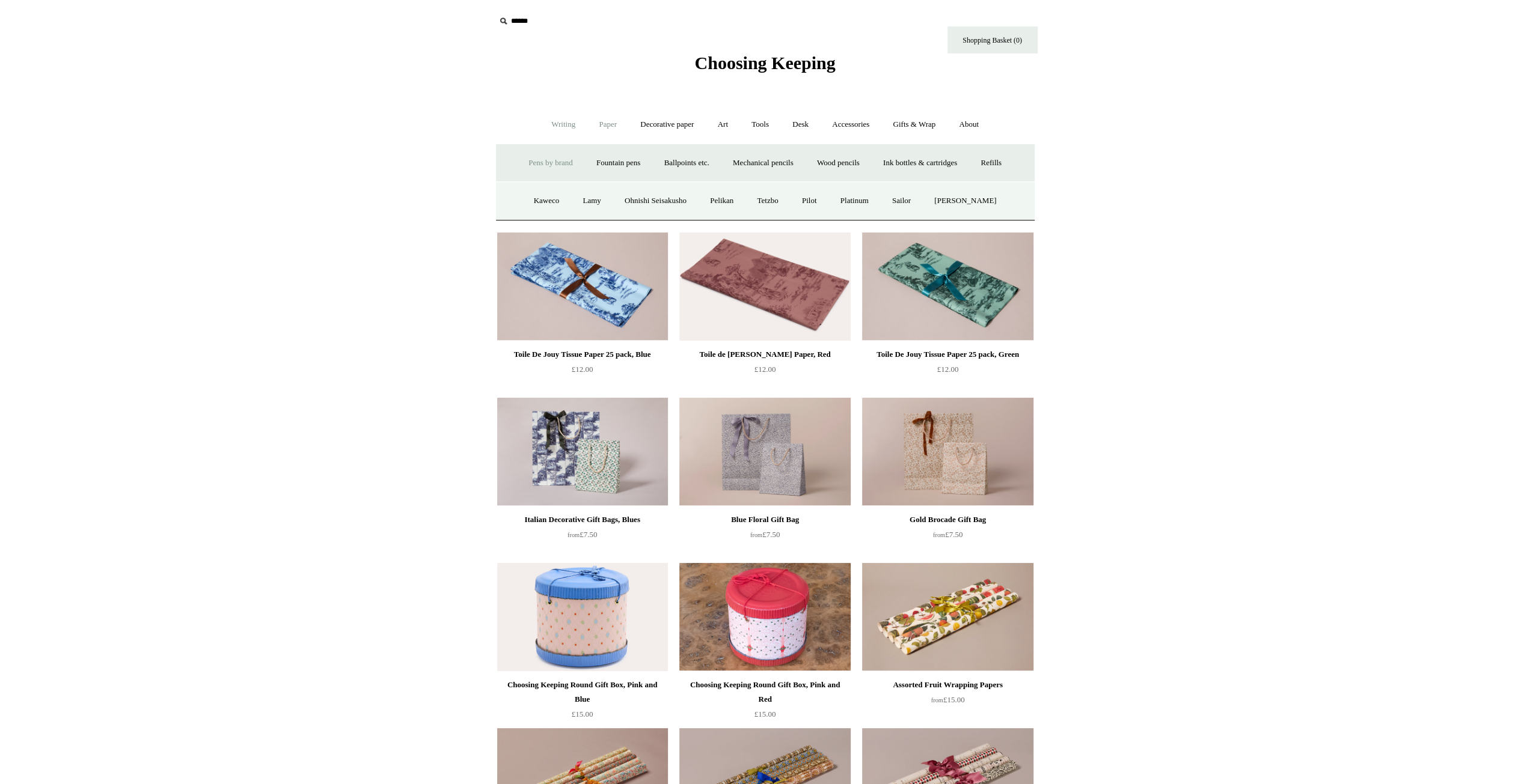
click at [604, 125] on link "Paper +" at bounding box center [608, 125] width 40 height 32
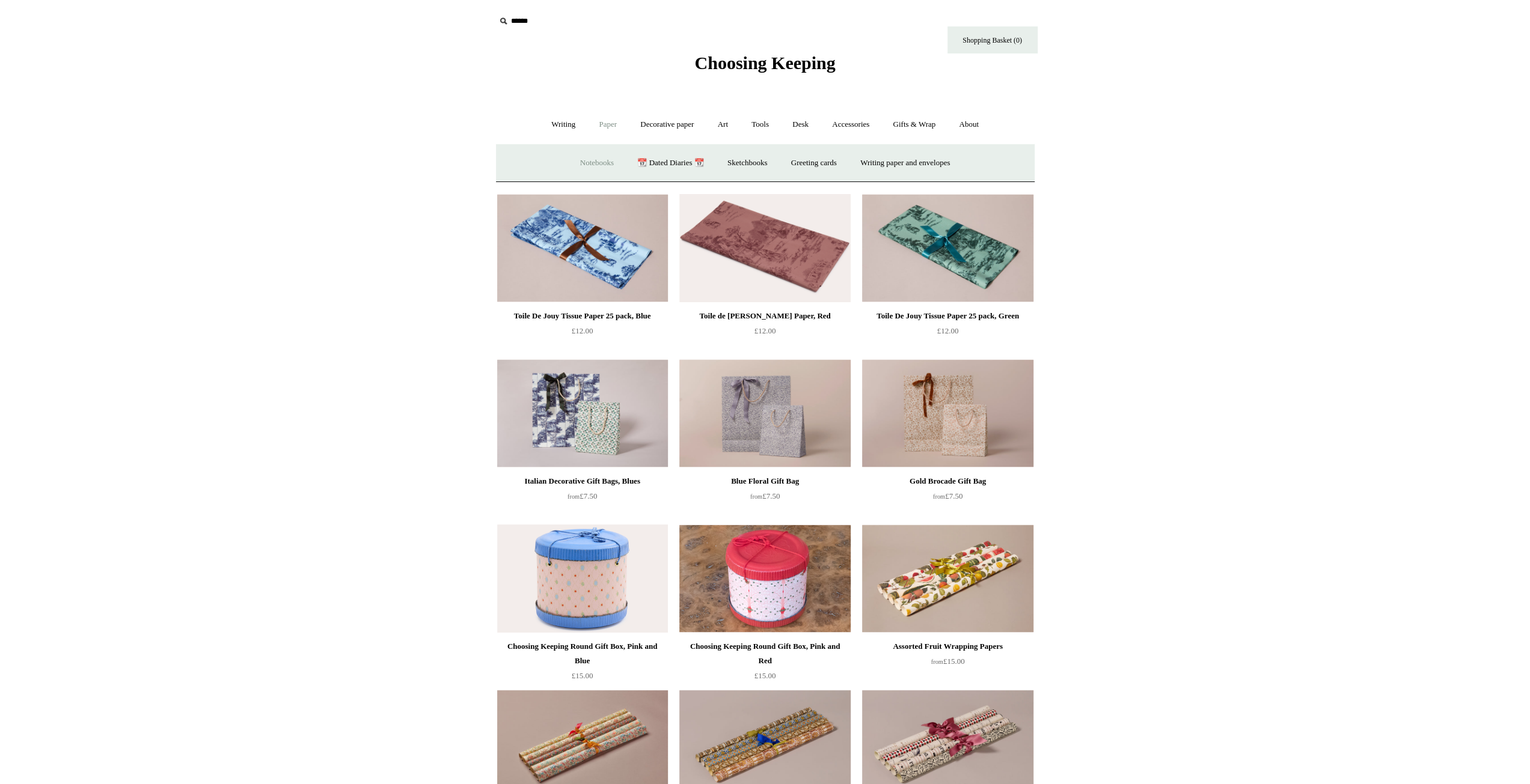
click at [581, 158] on link "Notebooks +" at bounding box center [597, 163] width 55 height 32
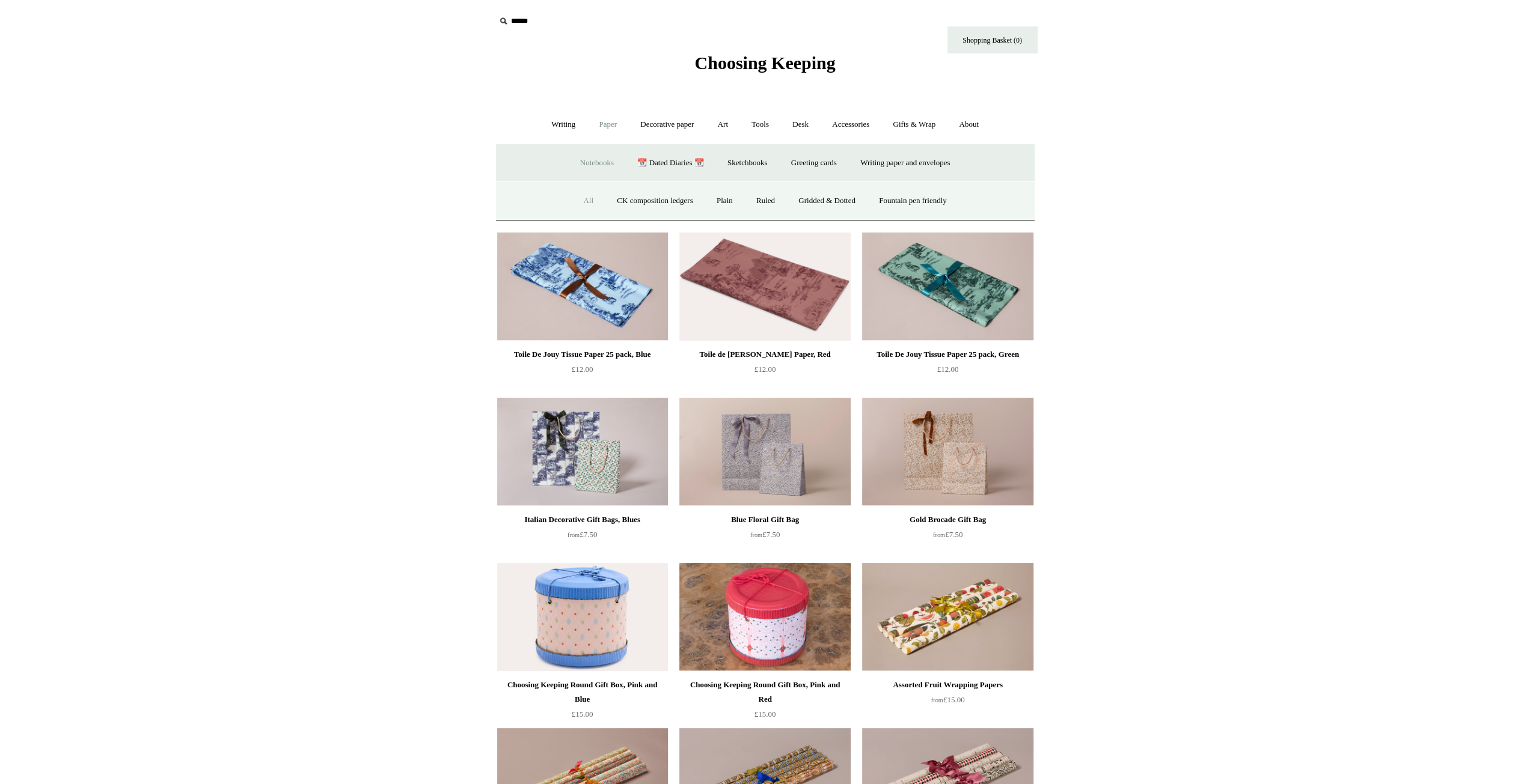
click at [584, 198] on link "All" at bounding box center [588, 201] width 32 height 32
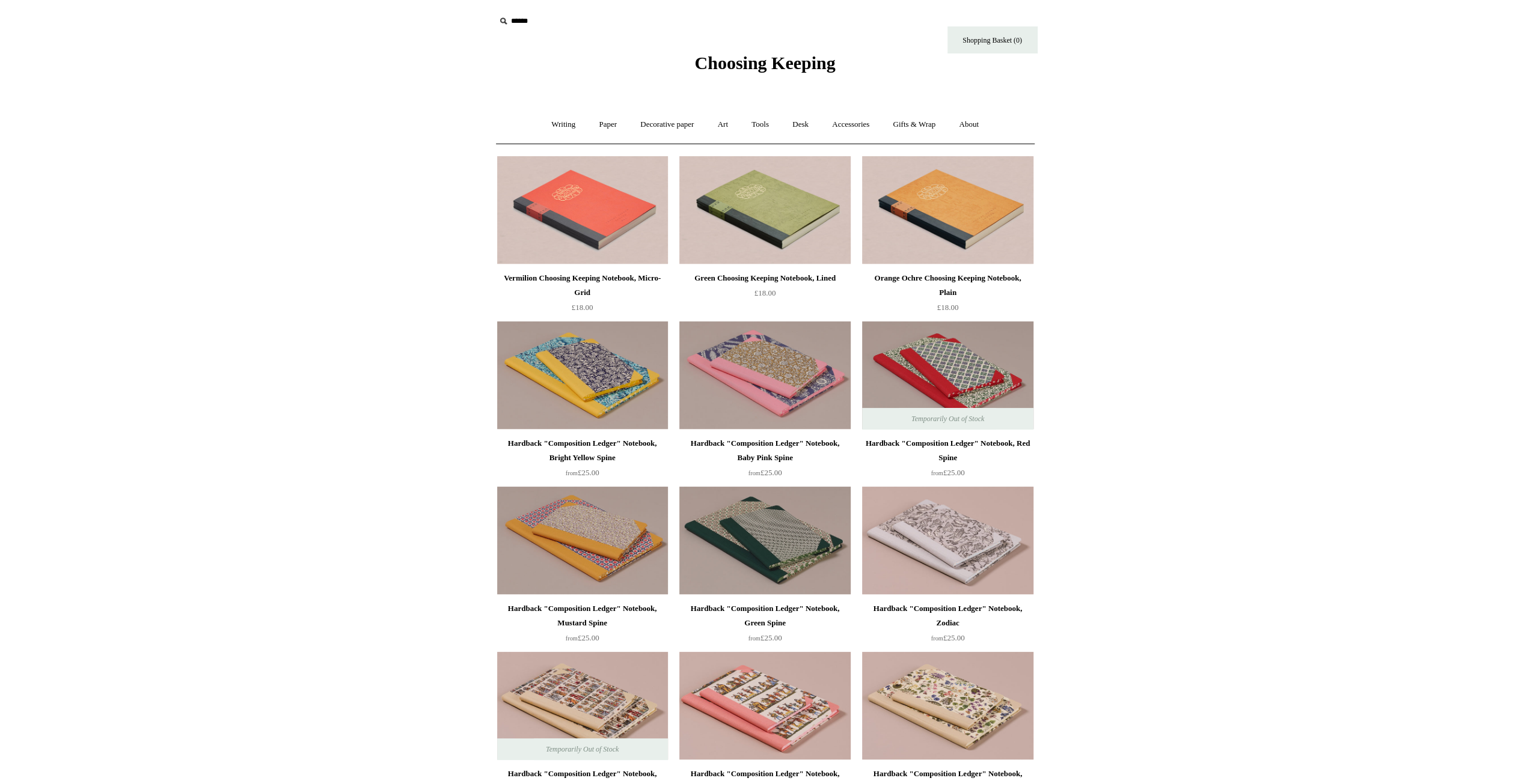
drag, startPoint x: 326, startPoint y: 582, endPoint x: 475, endPoint y: 128, distance: 477.8
click at [756, 65] on span "Choosing Keeping" at bounding box center [764, 62] width 141 height 20
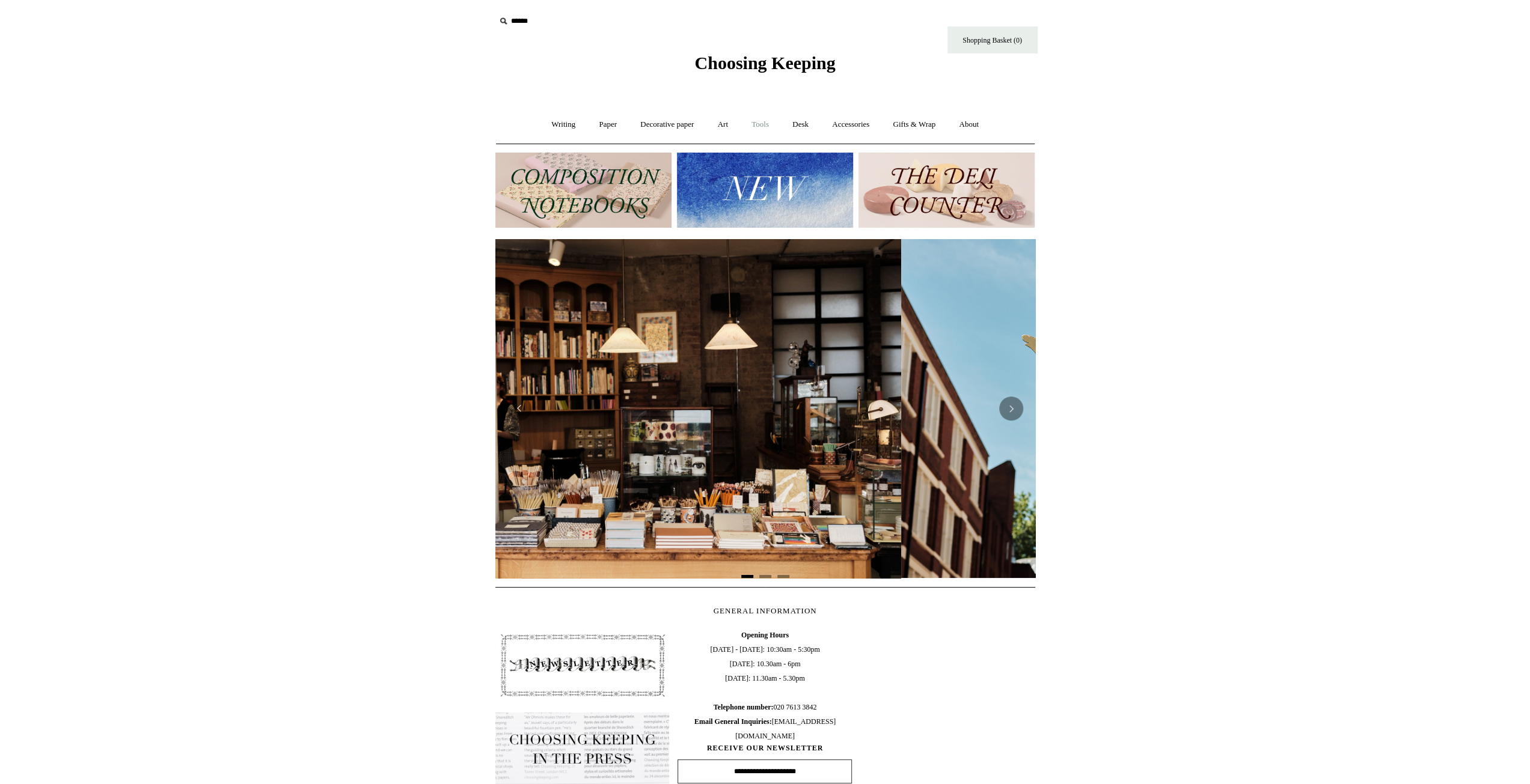
click at [758, 122] on link "Tools +" at bounding box center [760, 125] width 39 height 32
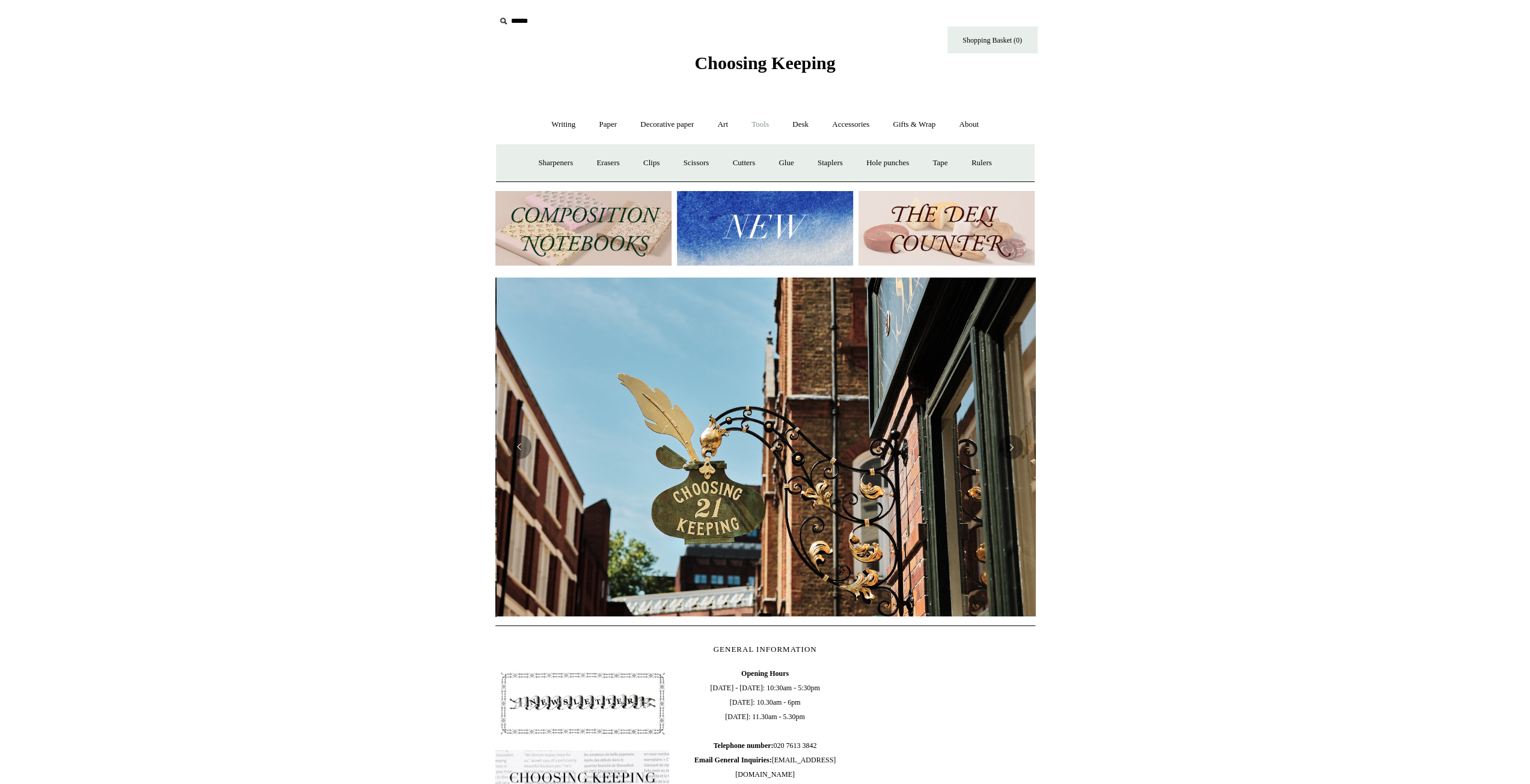
scroll to position [0, 540]
click at [535, 168] on link "Sharpeners" at bounding box center [555, 163] width 56 height 32
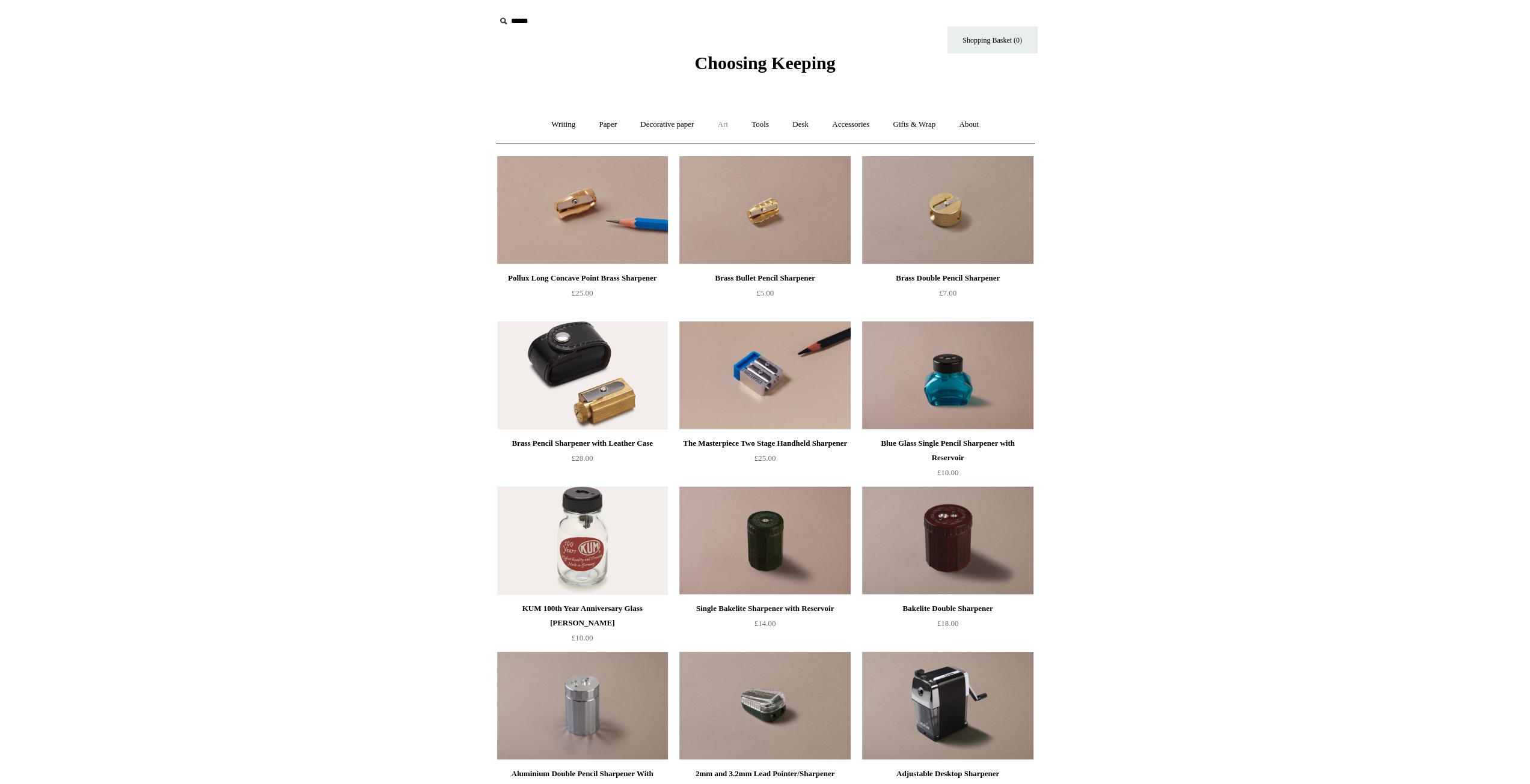
click at [715, 120] on link "Art +" at bounding box center [723, 125] width 32 height 32
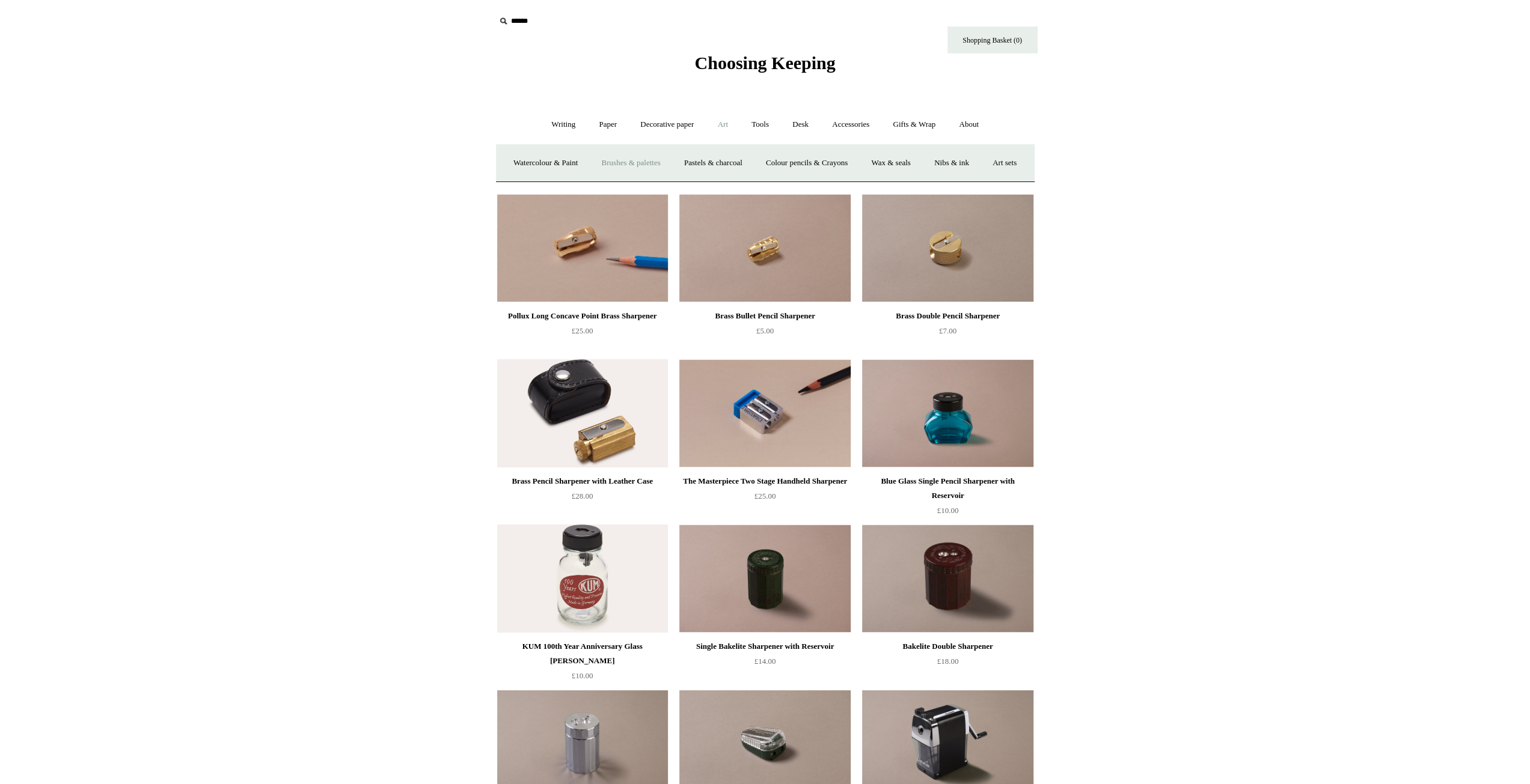
click at [662, 162] on link "Brushes & palettes" at bounding box center [630, 163] width 80 height 32
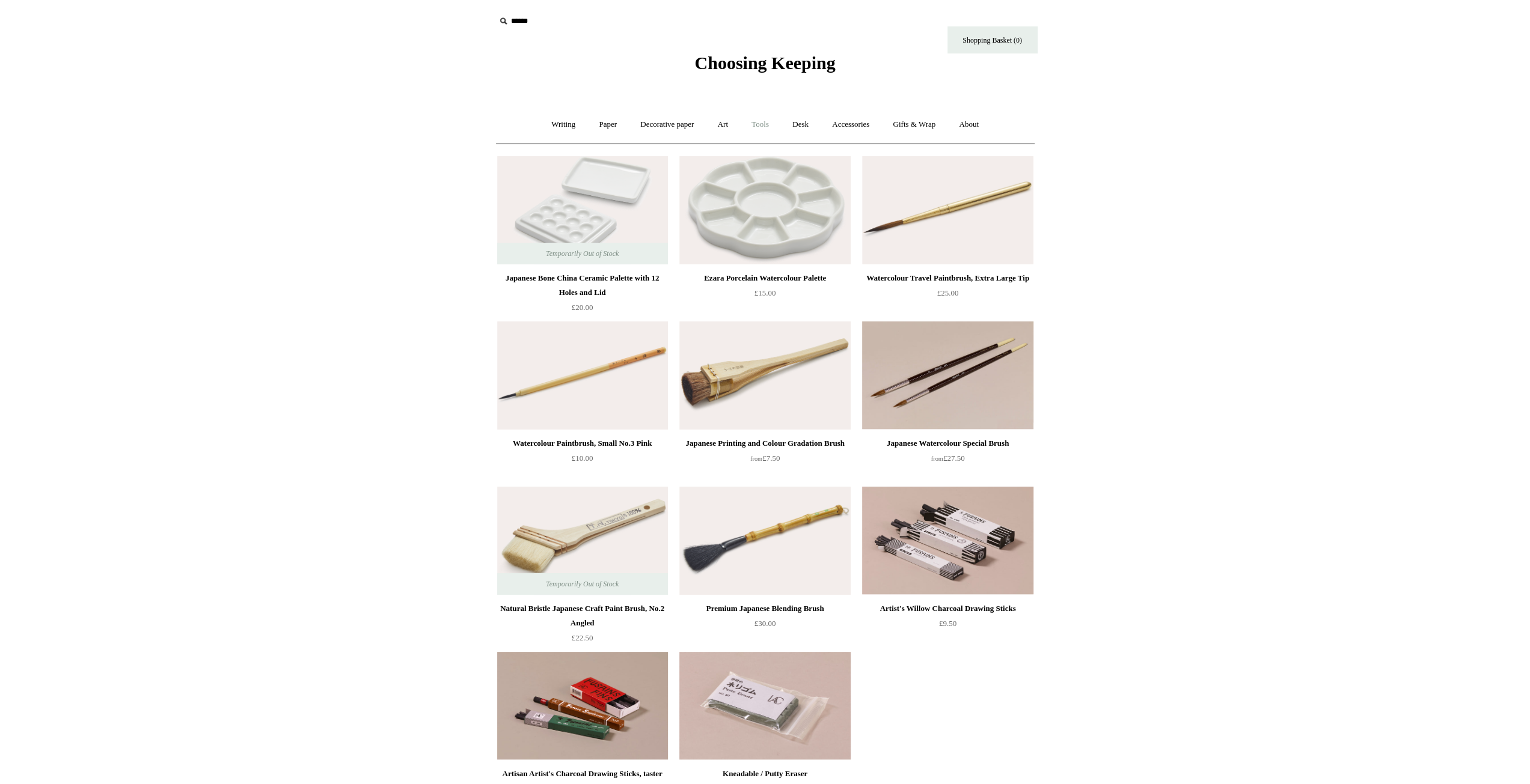
click at [754, 120] on link "Tools +" at bounding box center [760, 125] width 39 height 32
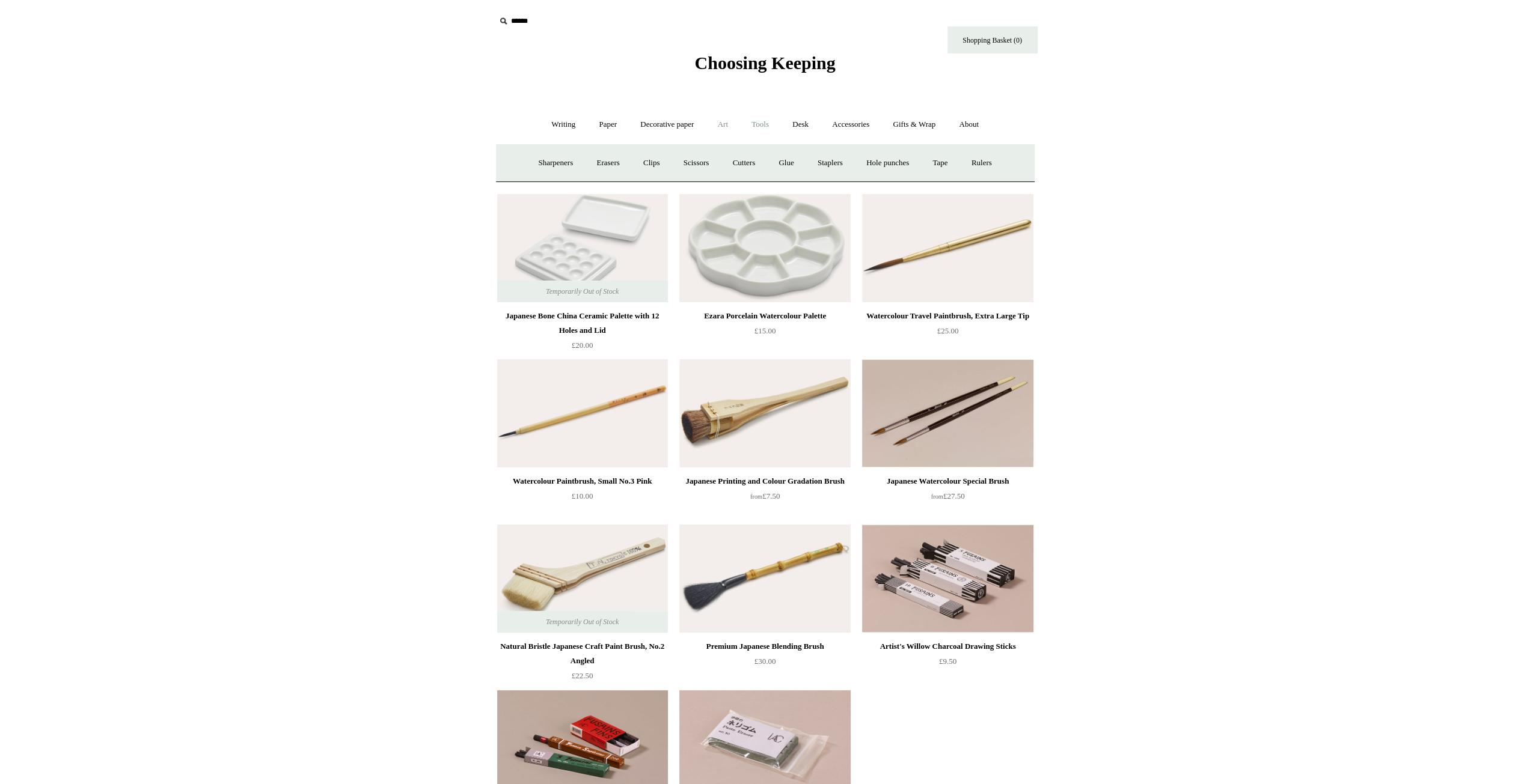
click at [728, 122] on link "Art +" at bounding box center [723, 125] width 32 height 32
click at [680, 129] on link "Decorative paper +" at bounding box center [667, 125] width 75 height 32
click at [848, 159] on link "Japanese" at bounding box center [858, 163] width 49 height 32
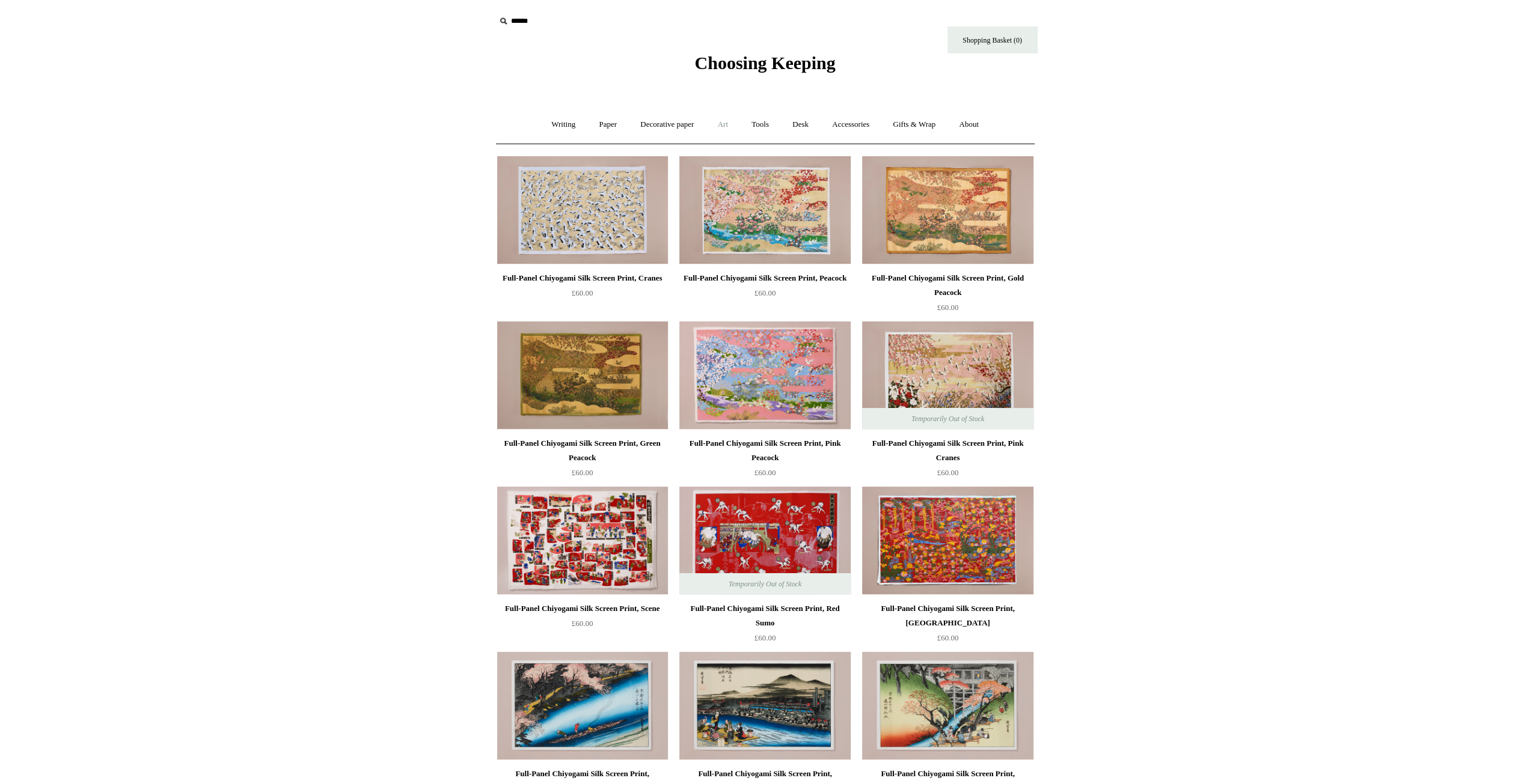
click at [712, 125] on link "Art +" at bounding box center [723, 125] width 32 height 32
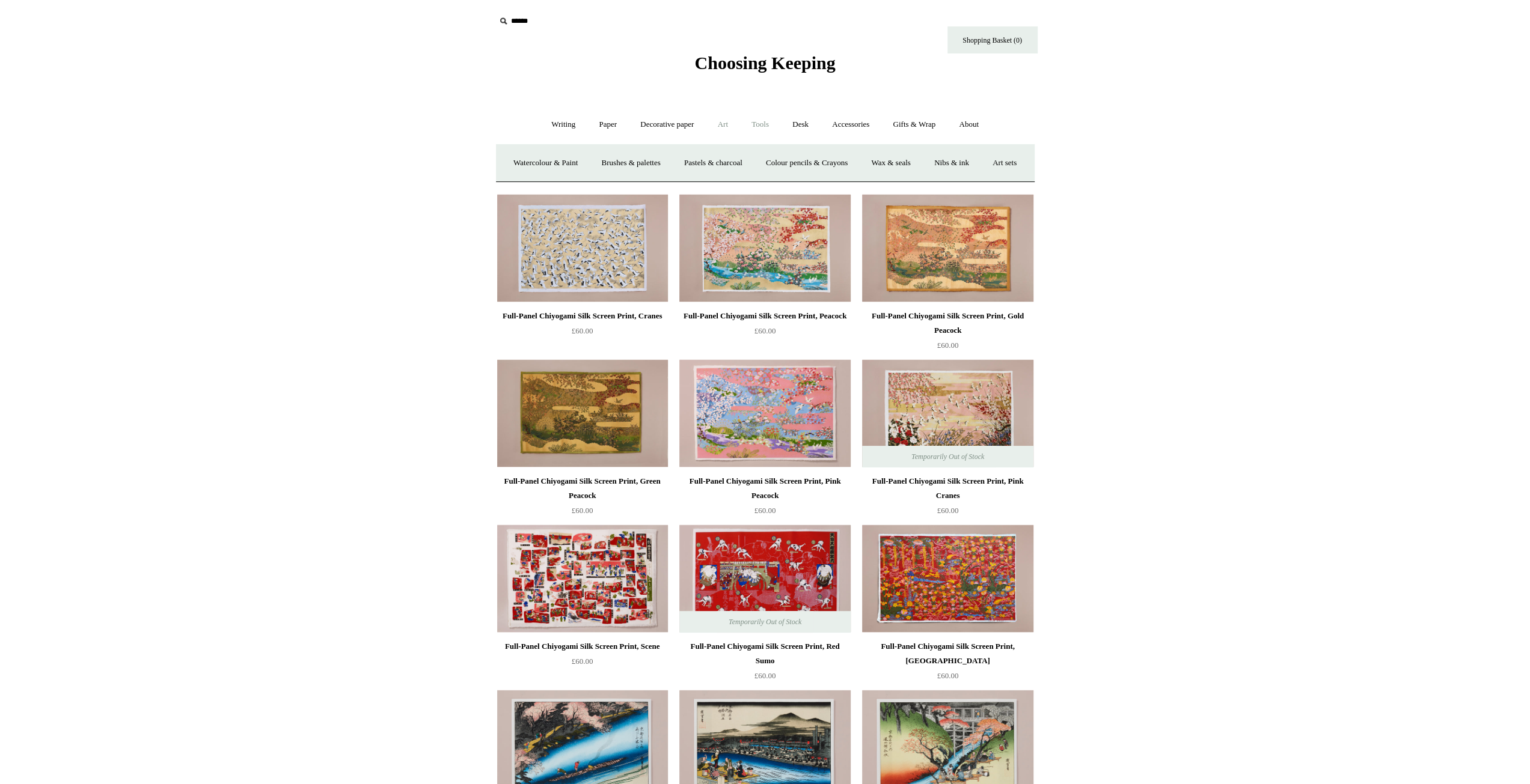
click at [775, 132] on link "Tools +" at bounding box center [760, 125] width 39 height 32
click at [598, 163] on link "Erasers" at bounding box center [608, 163] width 44 height 32
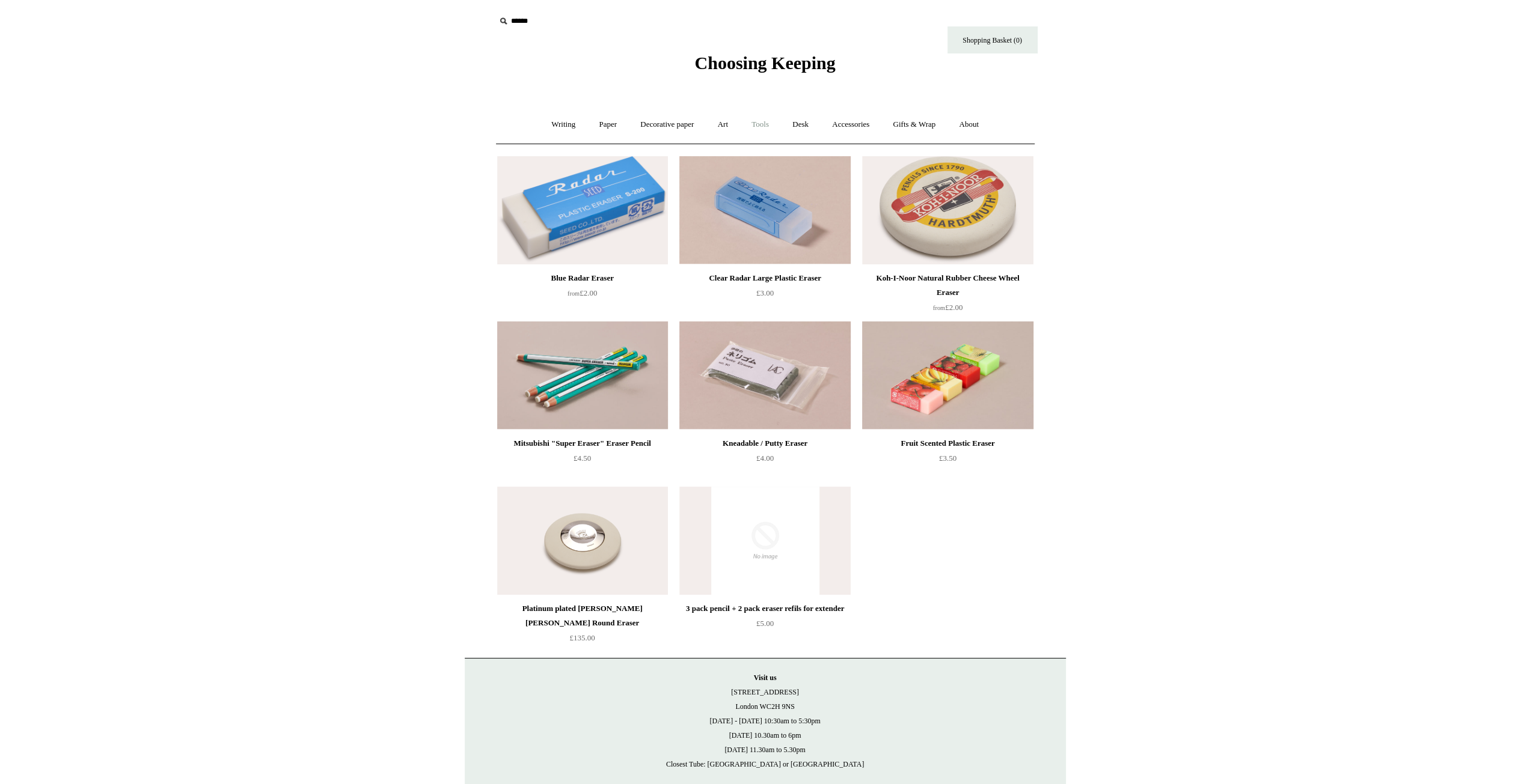
click at [769, 129] on link "Tools +" at bounding box center [760, 125] width 39 height 32
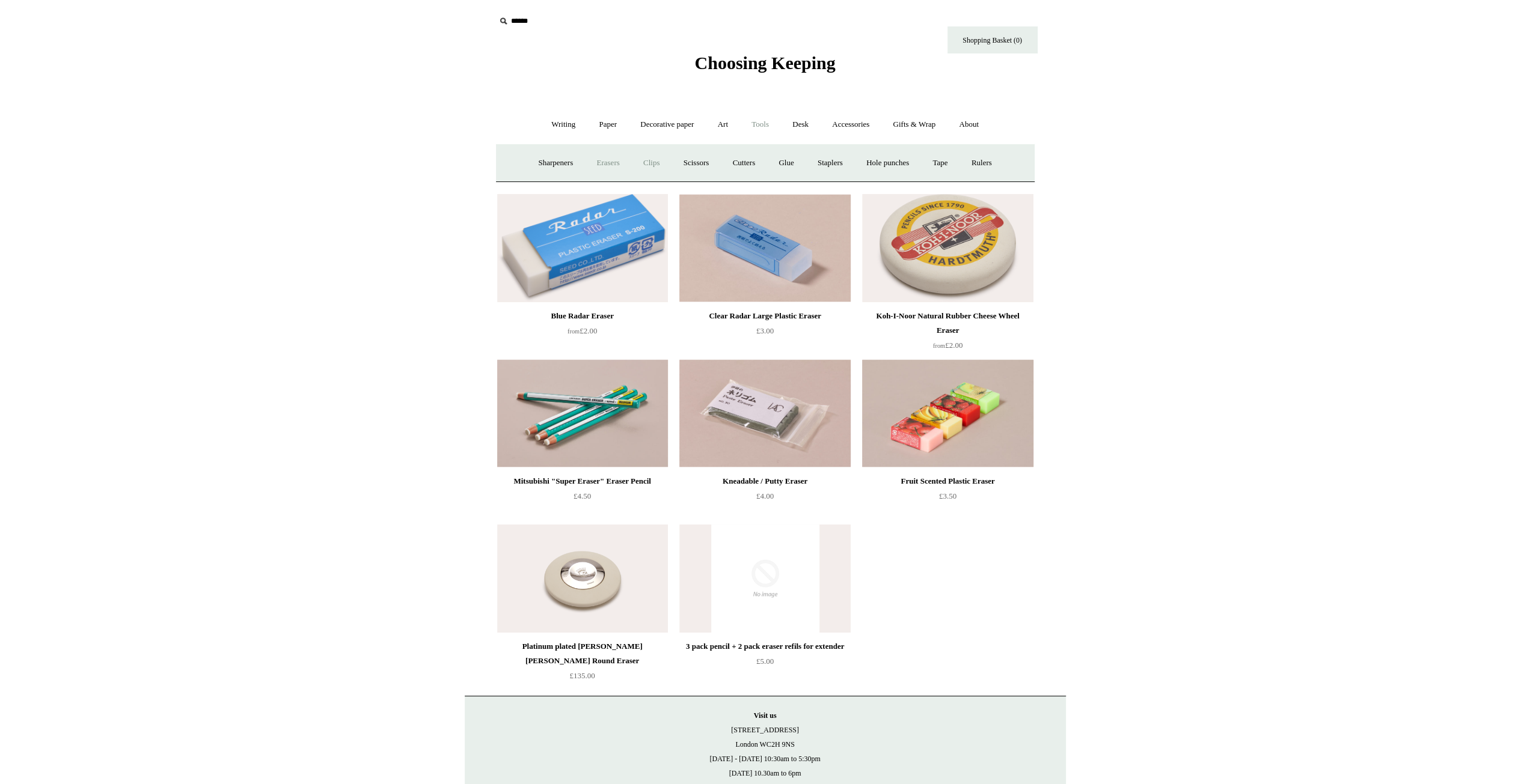
click at [648, 167] on link "Clips +" at bounding box center [651, 163] width 38 height 32
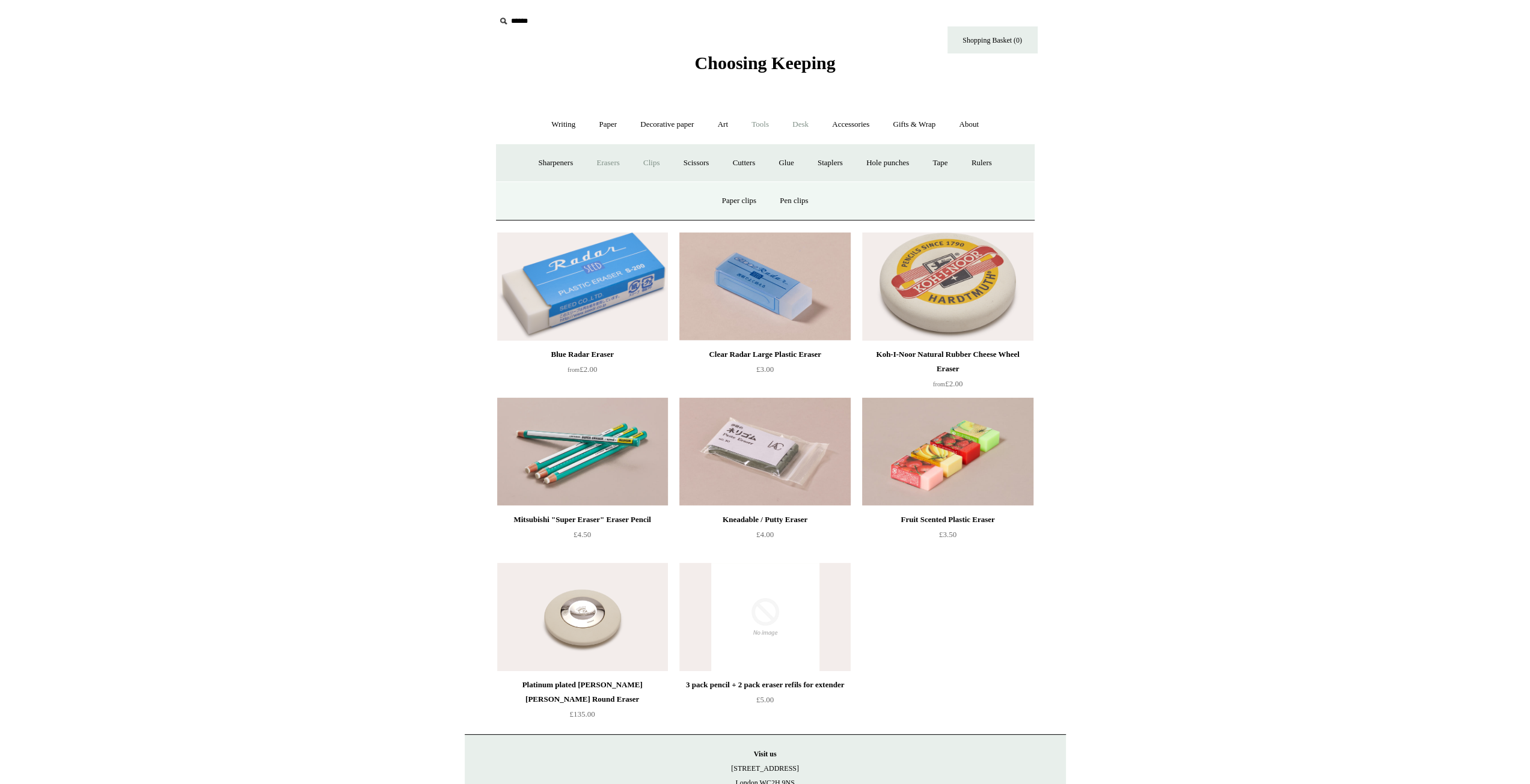
click at [791, 131] on link "Desk +" at bounding box center [800, 125] width 38 height 32
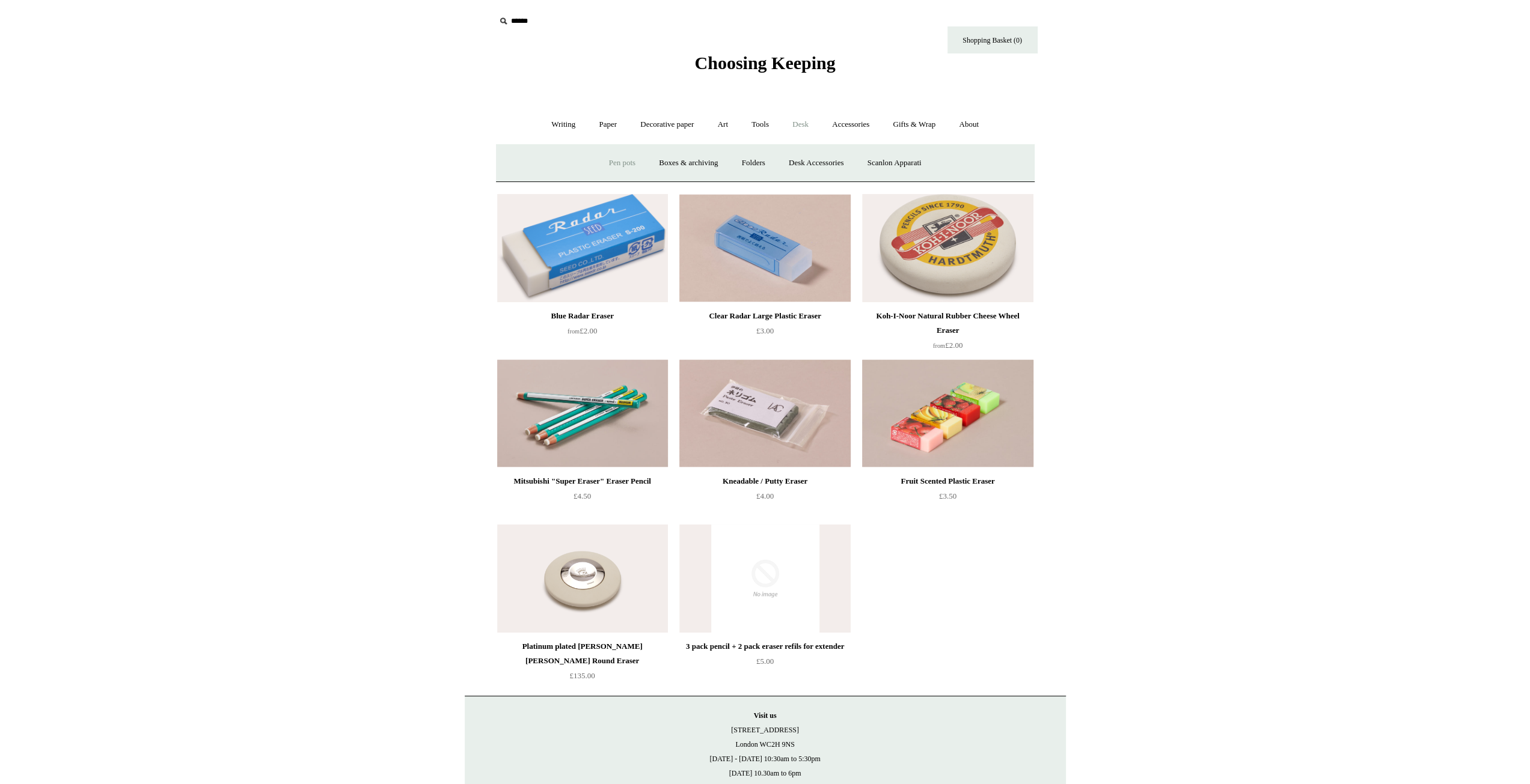
click at [613, 160] on link "Pen pots" at bounding box center [621, 163] width 48 height 32
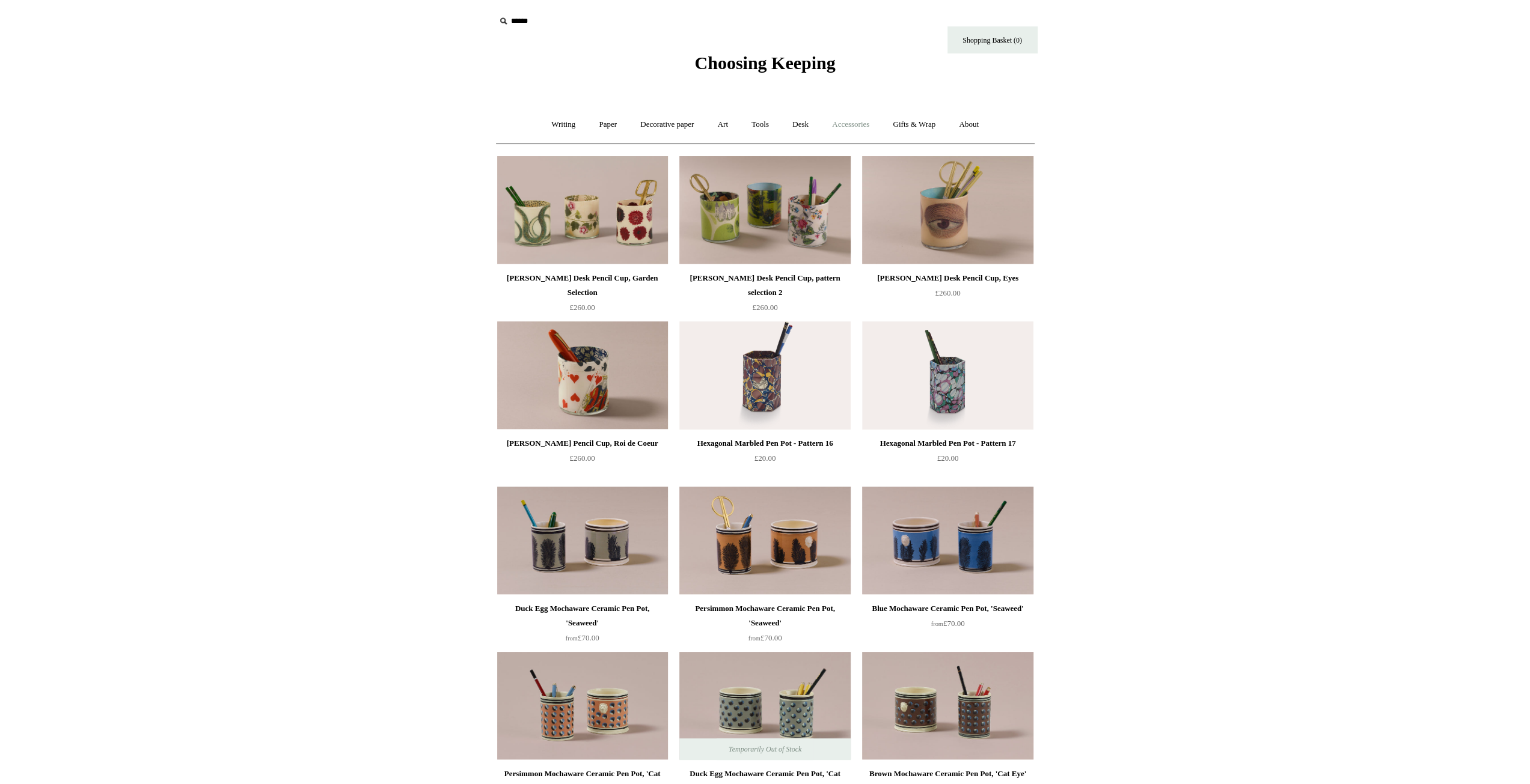
click at [841, 119] on link "Accessories +" at bounding box center [850, 125] width 59 height 32
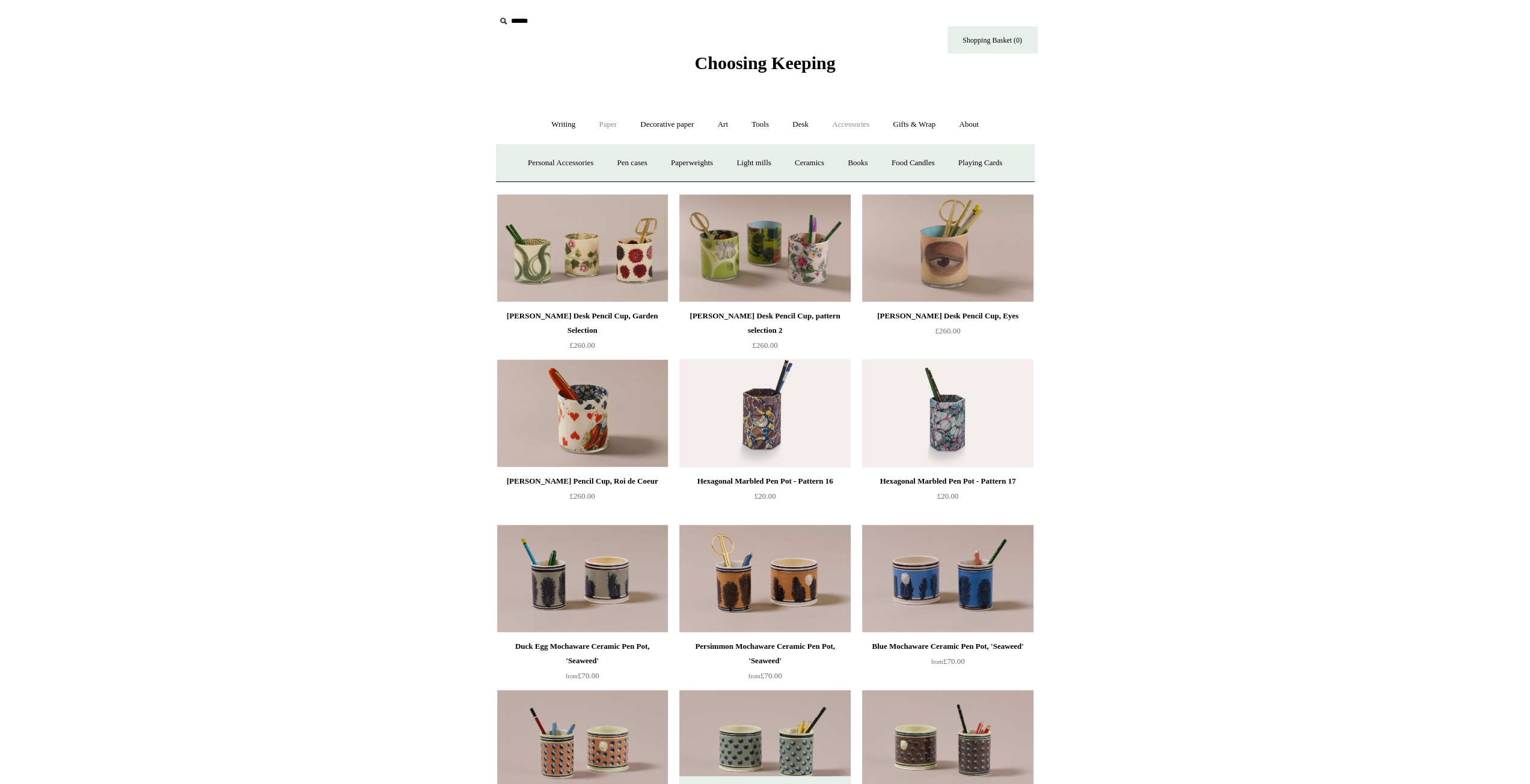
click at [592, 119] on link "Paper +" at bounding box center [608, 125] width 40 height 32
click at [555, 125] on link "Writing +" at bounding box center [563, 125] width 46 height 32
click at [628, 165] on link "Fountain pens +" at bounding box center [618, 163] width 65 height 32
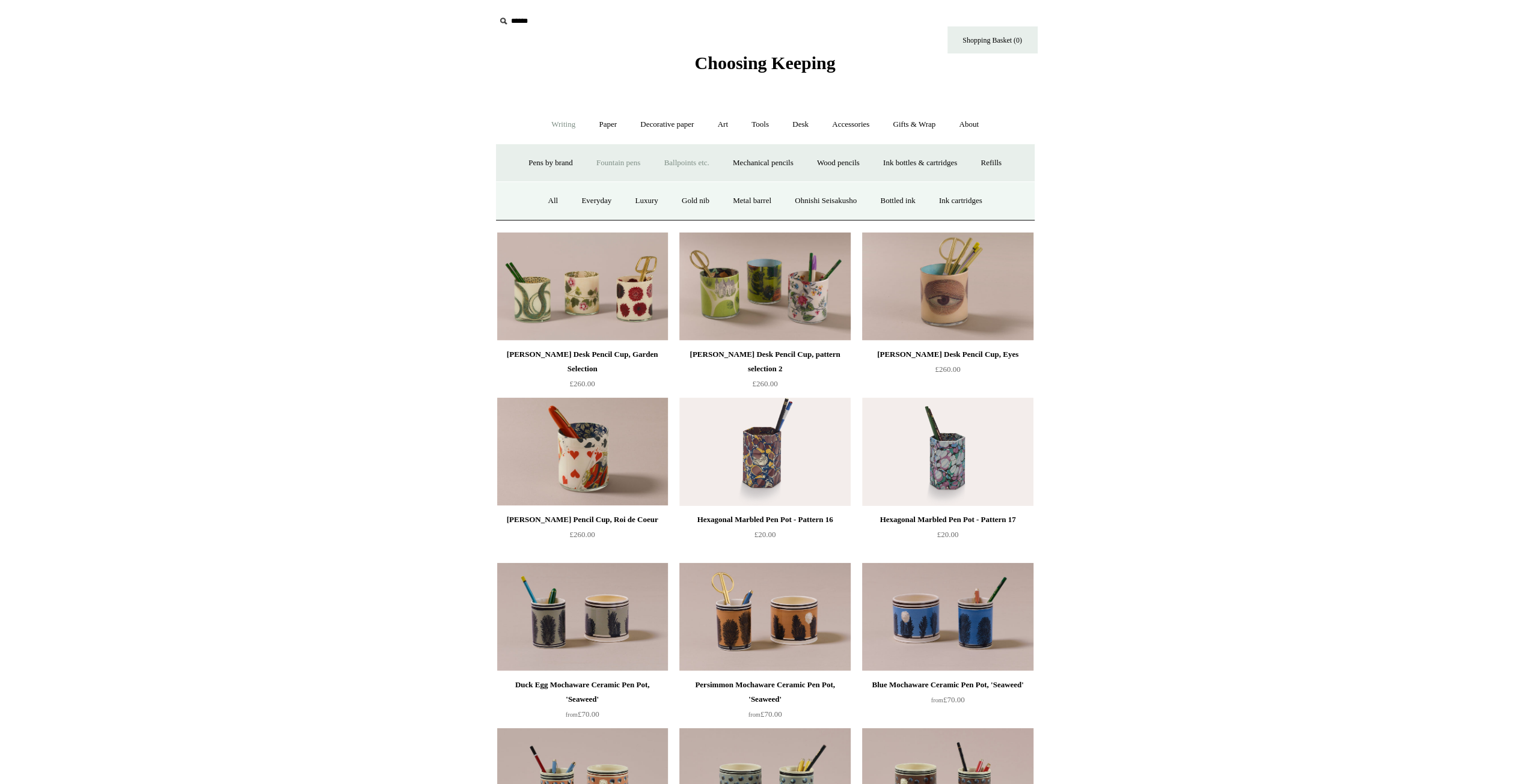
click at [710, 161] on link "Ballpoints etc. +" at bounding box center [687, 163] width 67 height 32
click at [770, 164] on link "Mechanical pencils +" at bounding box center [763, 163] width 83 height 32
click at [651, 202] on link "All" at bounding box center [650, 201] width 32 height 32
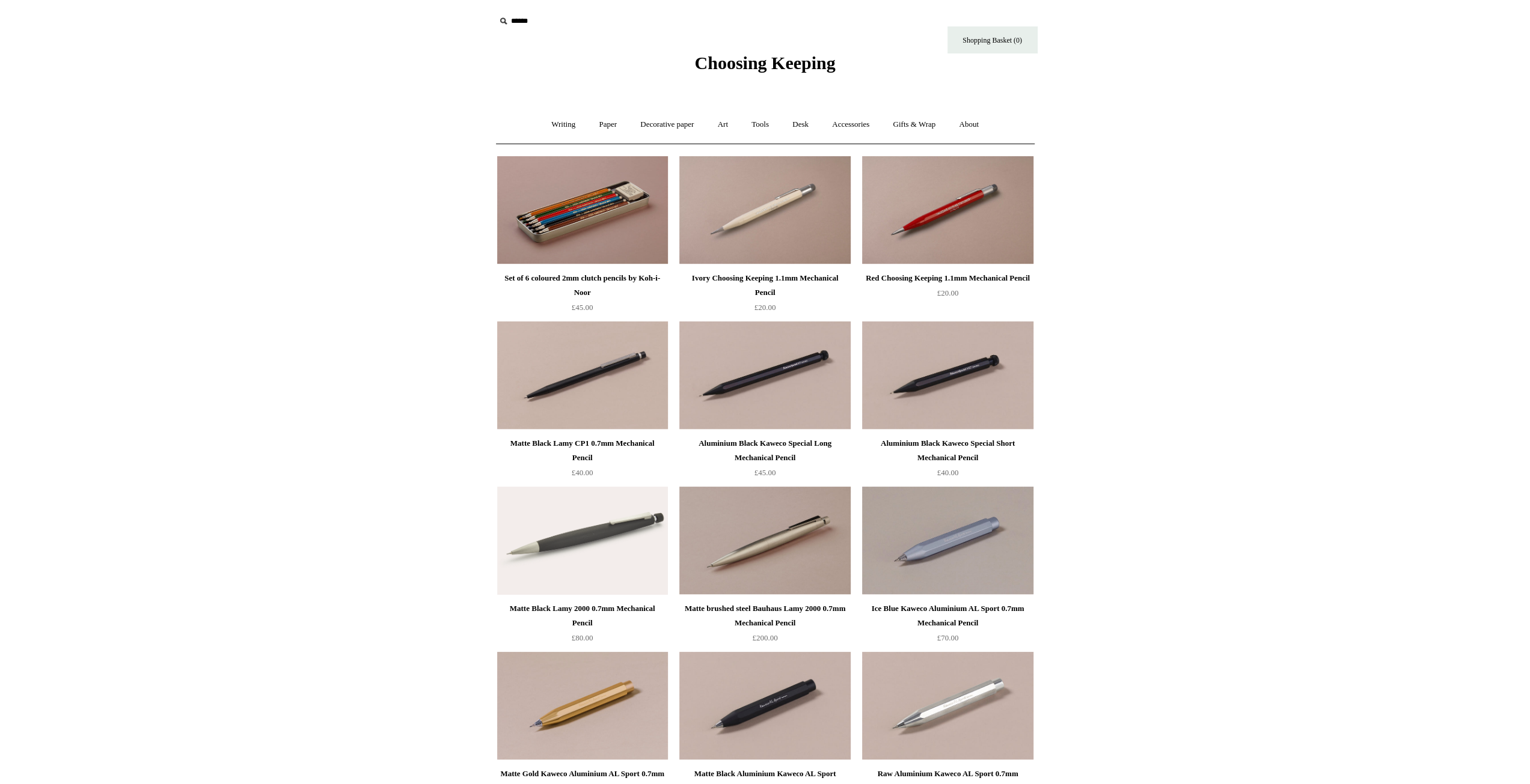
drag, startPoint x: 341, startPoint y: 507, endPoint x: 603, endPoint y: 142, distance: 449.3
click at [719, 123] on link "Art +" at bounding box center [723, 125] width 32 height 32
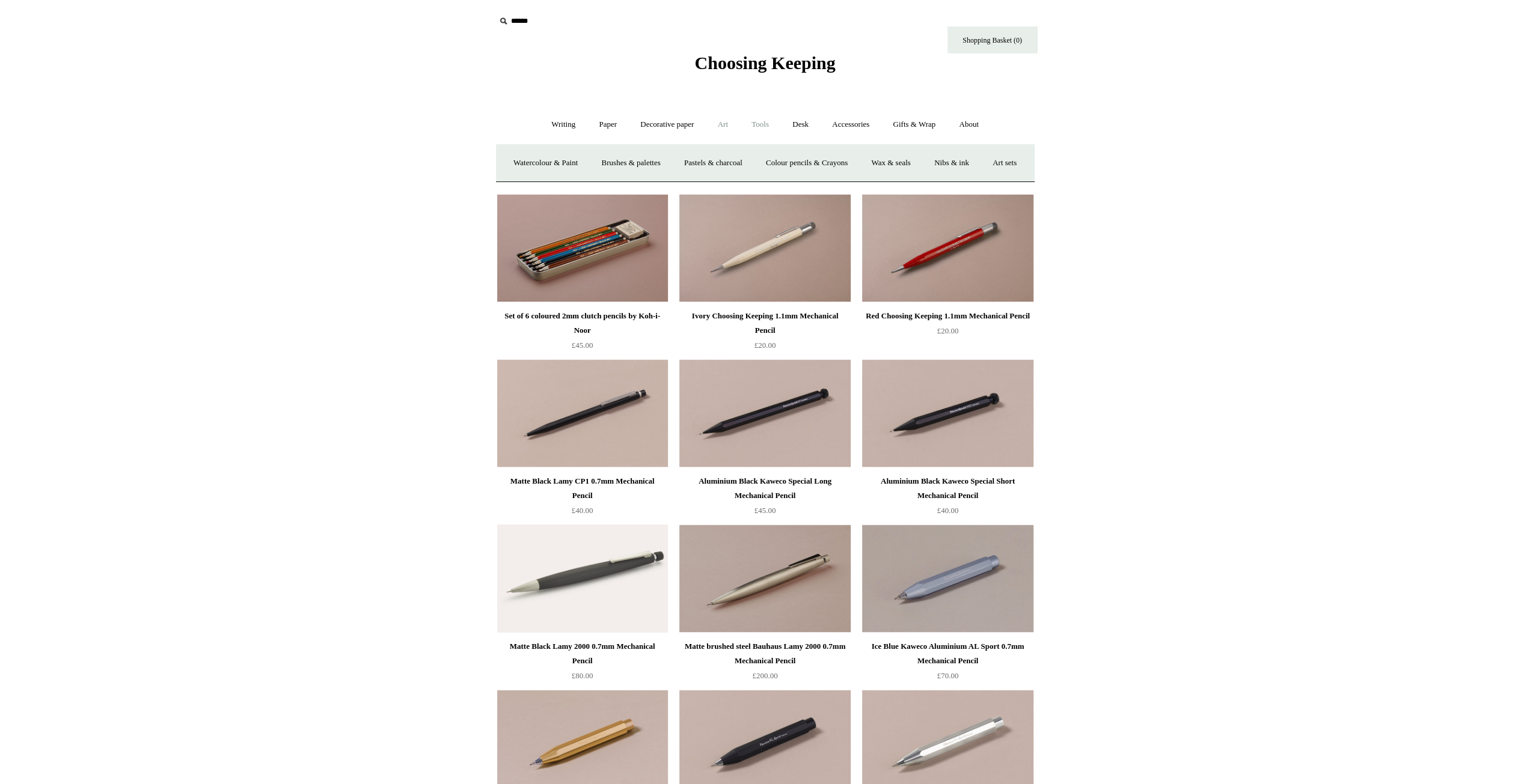
click at [770, 124] on link "Tools +" at bounding box center [760, 125] width 39 height 32
click at [796, 116] on link "Desk +" at bounding box center [800, 125] width 38 height 32
click at [619, 157] on link "Pen pots" at bounding box center [621, 163] width 48 height 32
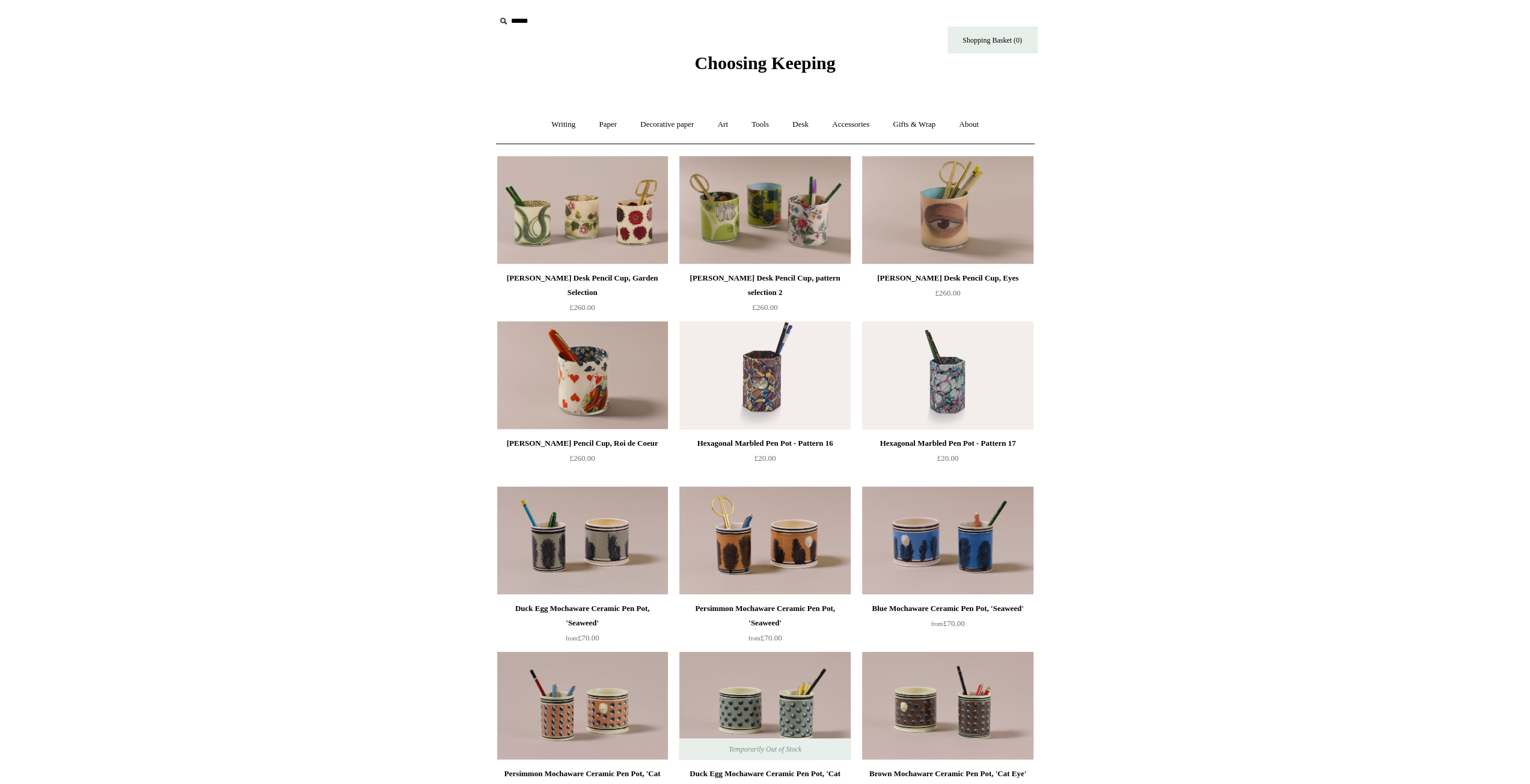
drag, startPoint x: 468, startPoint y: 340, endPoint x: 599, endPoint y: 196, distance: 194.7
click at [767, 121] on link "Tools +" at bounding box center [760, 125] width 39 height 32
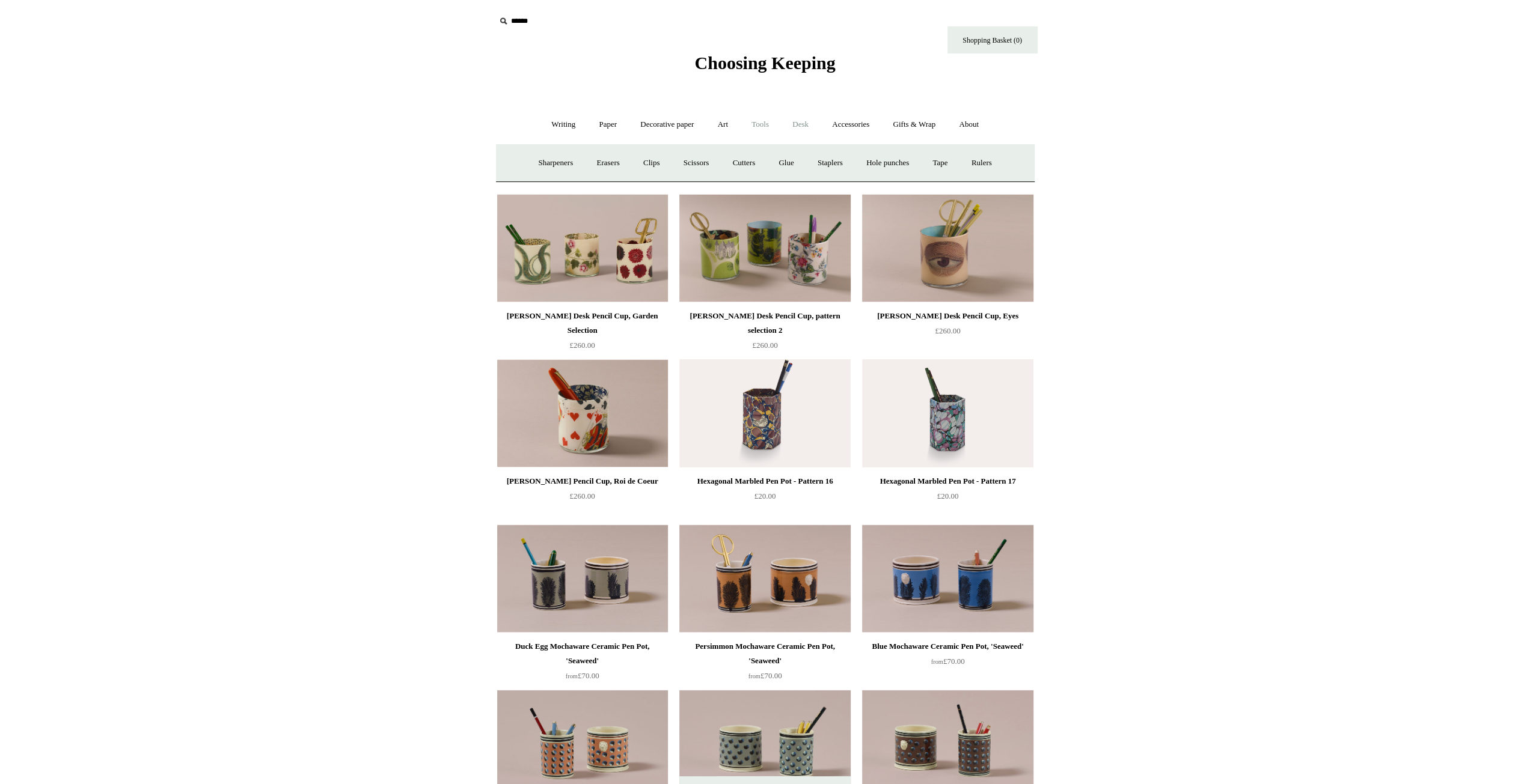
click at [790, 124] on link "Desk +" at bounding box center [800, 125] width 38 height 32
click at [665, 130] on link "Decorative paper +" at bounding box center [667, 125] width 75 height 32
click at [592, 121] on link "Paper +" at bounding box center [608, 125] width 40 height 32
click at [669, 164] on link "📆 Dated Diaries 📆" at bounding box center [670, 163] width 88 height 32
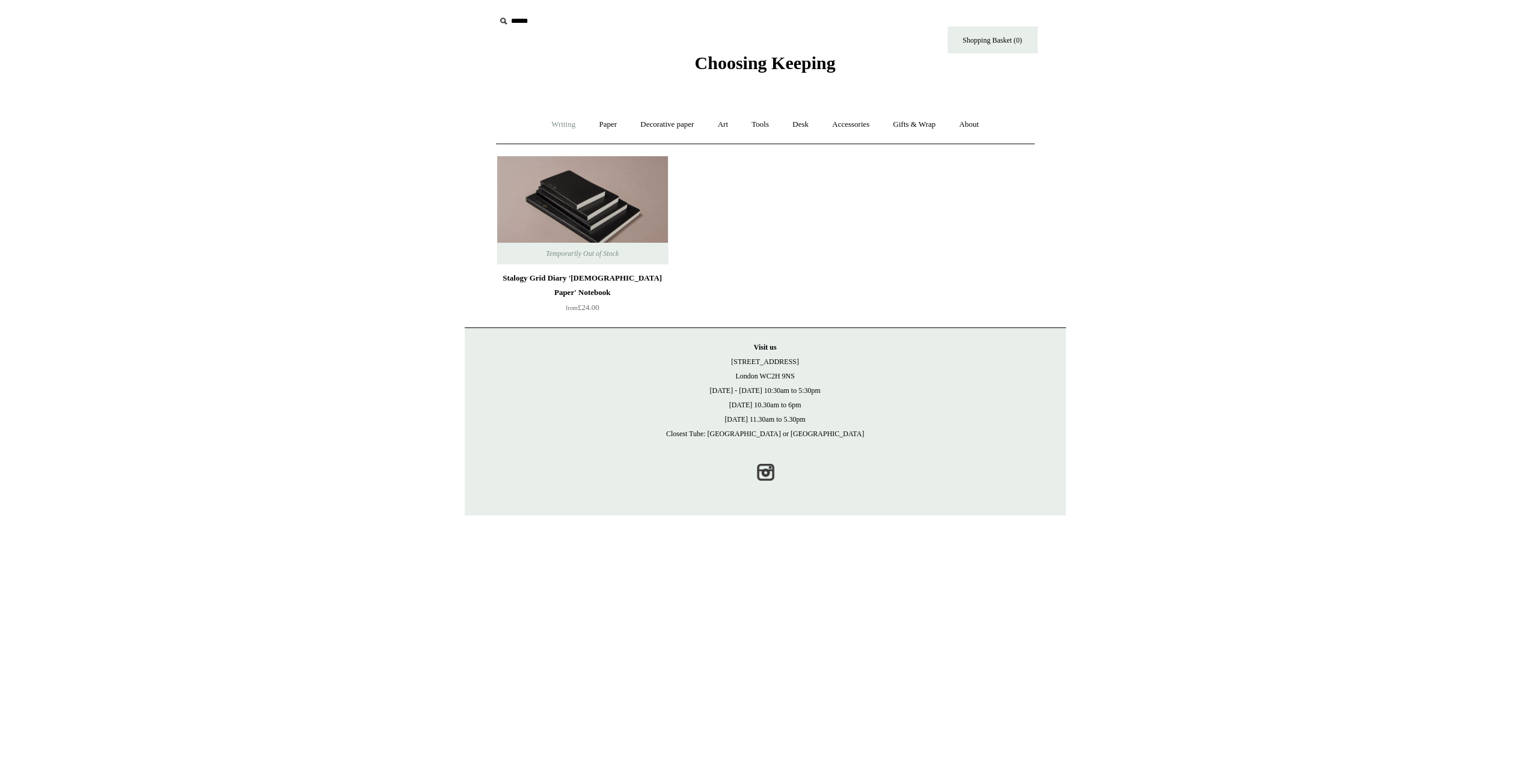
click at [547, 119] on link "Writing +" at bounding box center [563, 125] width 46 height 32
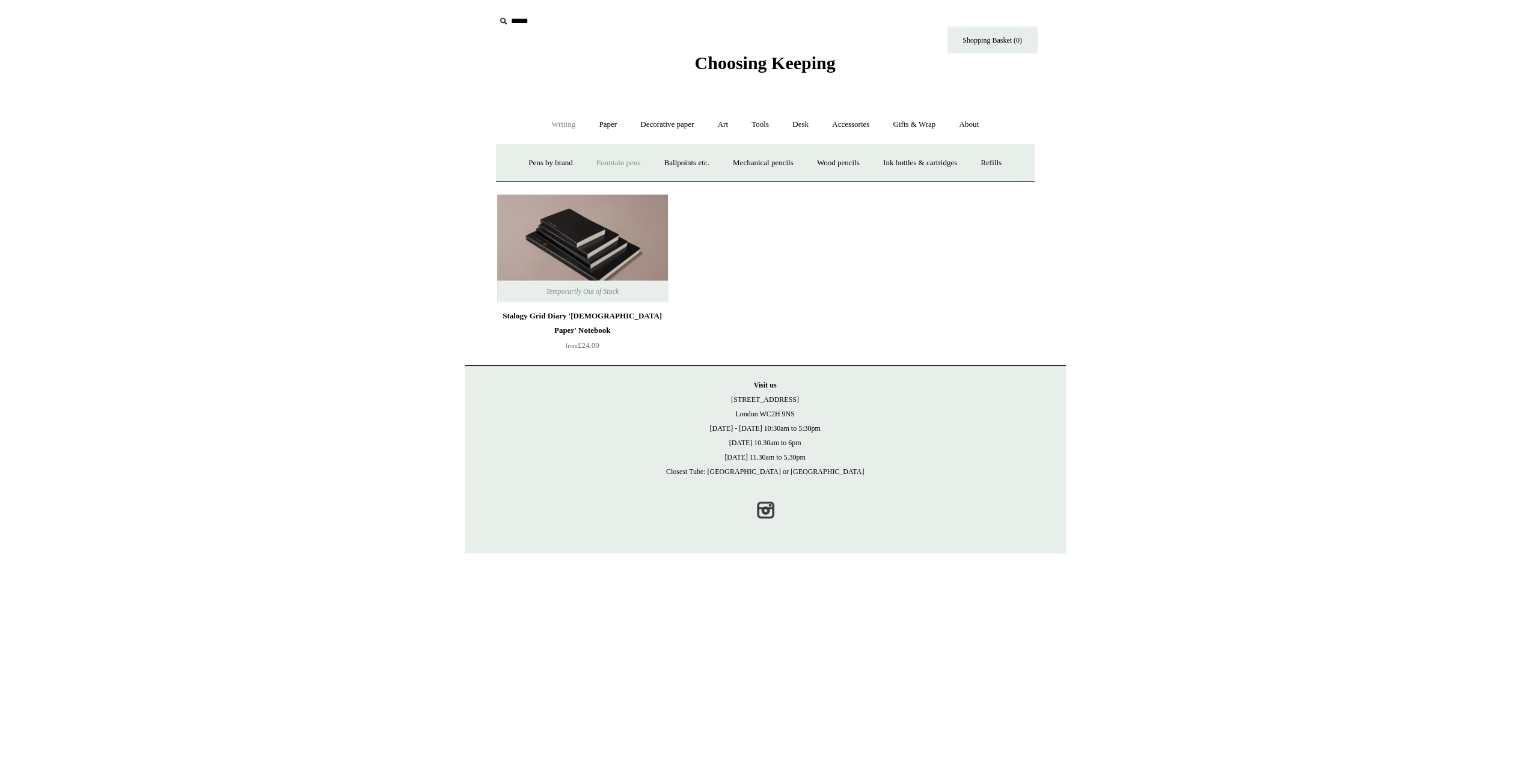
click at [604, 165] on link "Fountain pens +" at bounding box center [618, 163] width 65 height 32
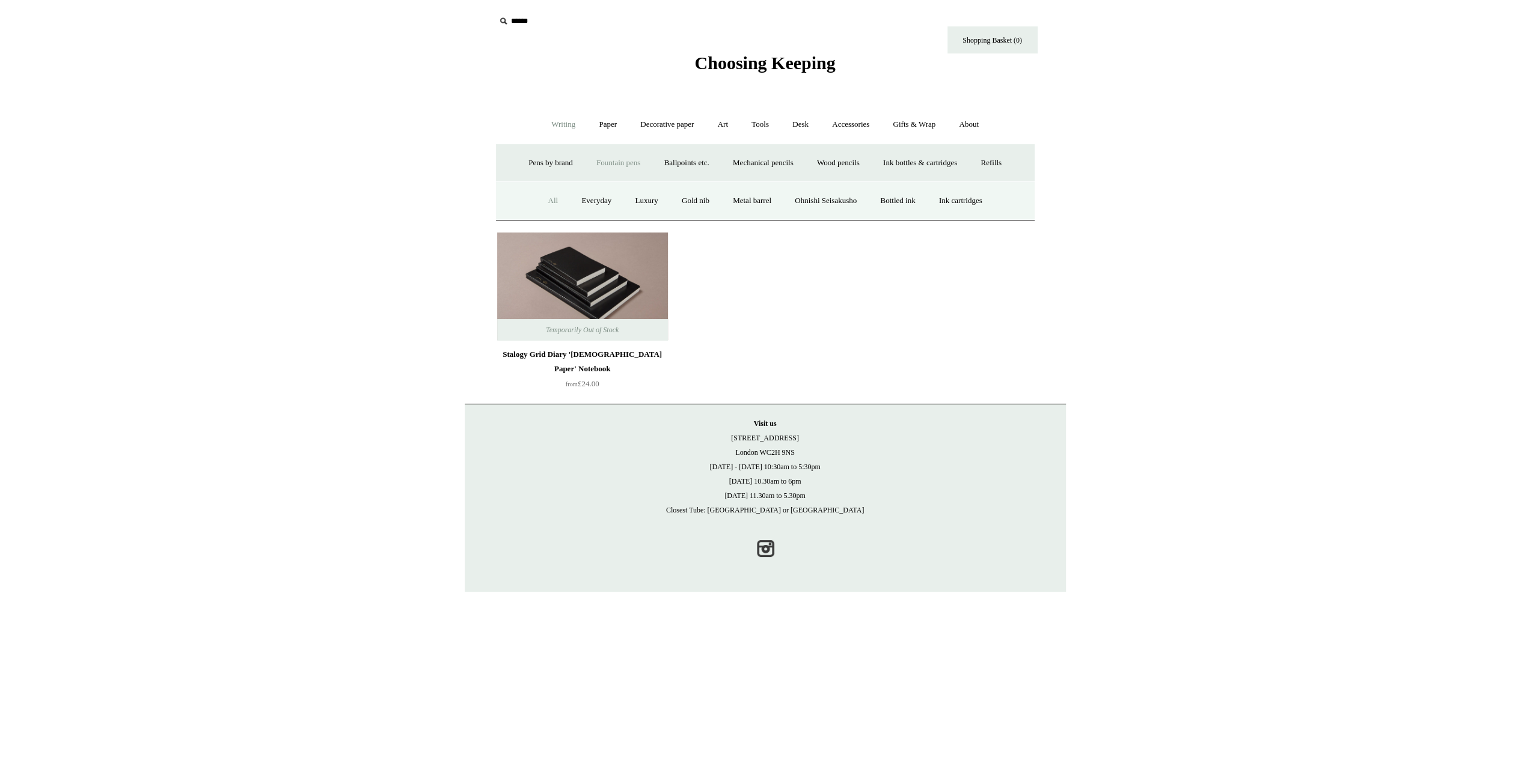
click at [539, 200] on link "All" at bounding box center [553, 201] width 32 height 32
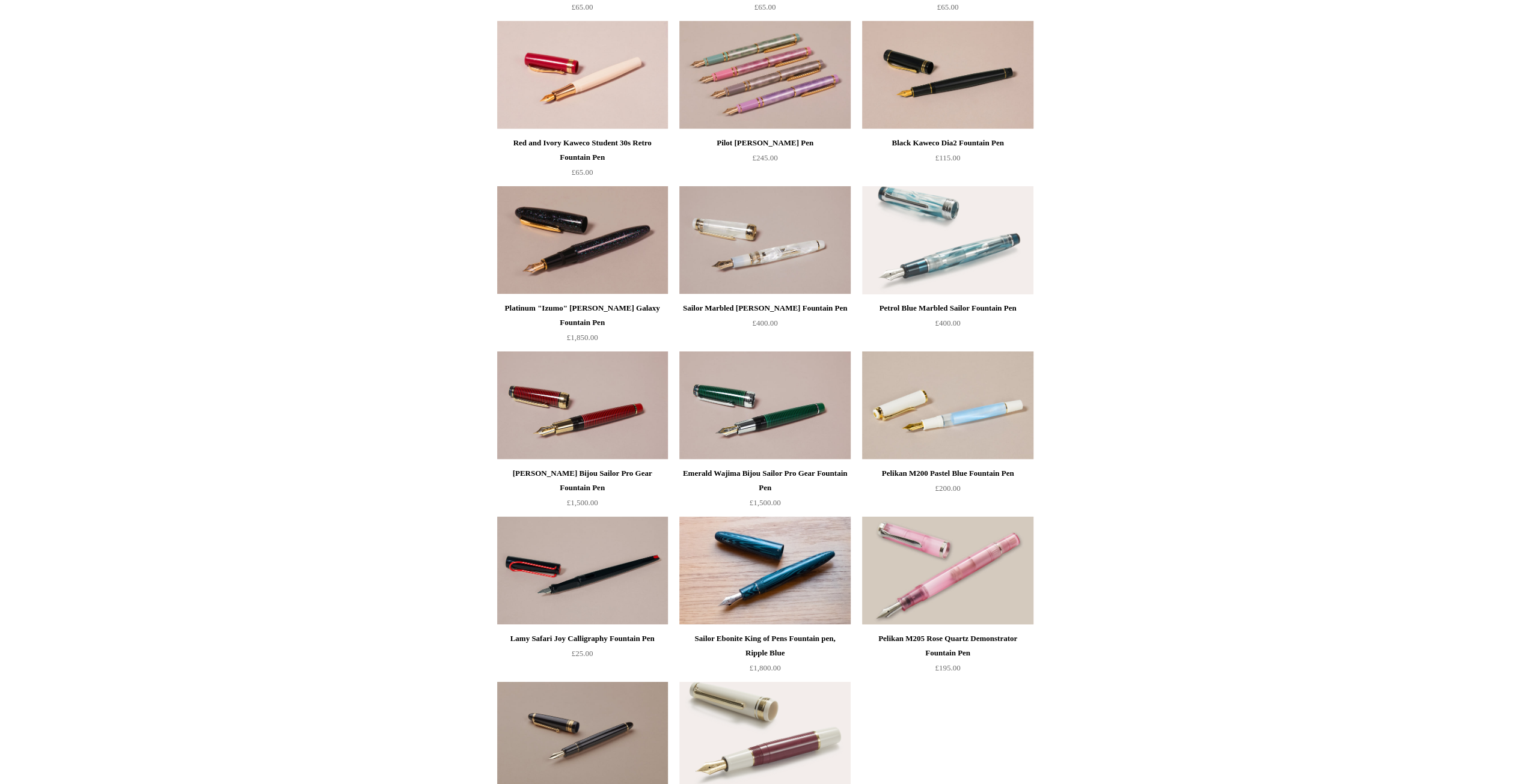
scroll to position [4506, 0]
